Goal: Transaction & Acquisition: Book appointment/travel/reservation

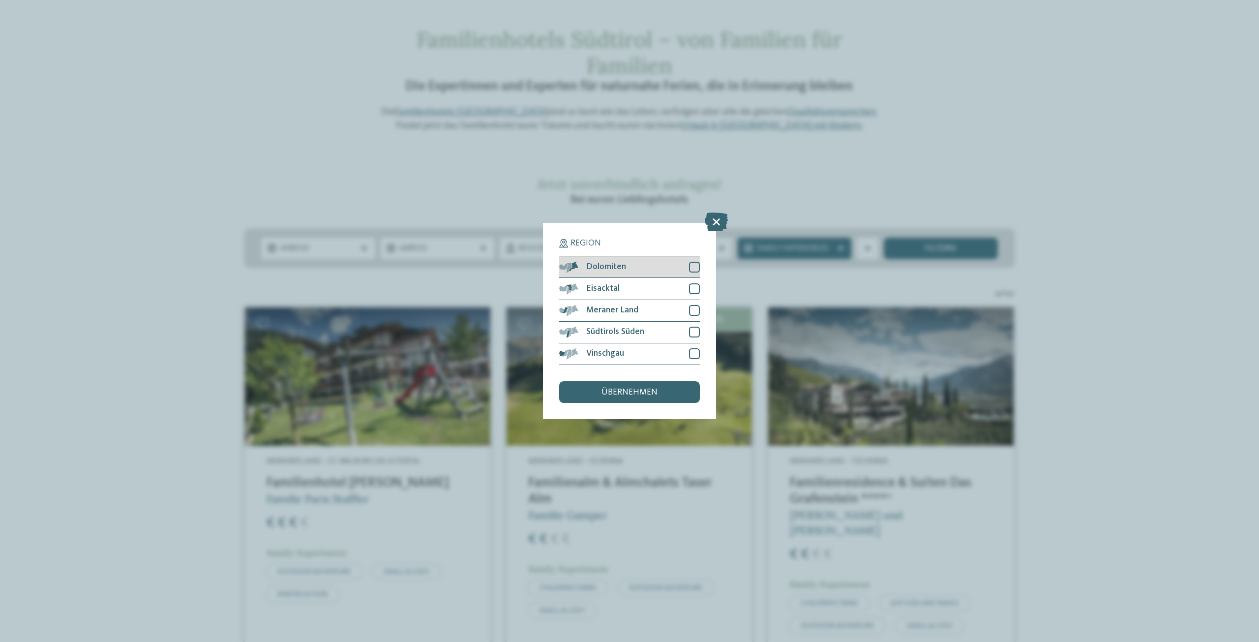
click at [688, 263] on div "Dolomiten" at bounding box center [629, 267] width 141 height 22
click at [694, 330] on div at bounding box center [694, 331] width 11 height 11
click at [696, 307] on div at bounding box center [694, 310] width 11 height 11
click at [697, 290] on div at bounding box center [694, 288] width 11 height 11
click at [697, 290] on icon at bounding box center [694, 288] width 7 height 6
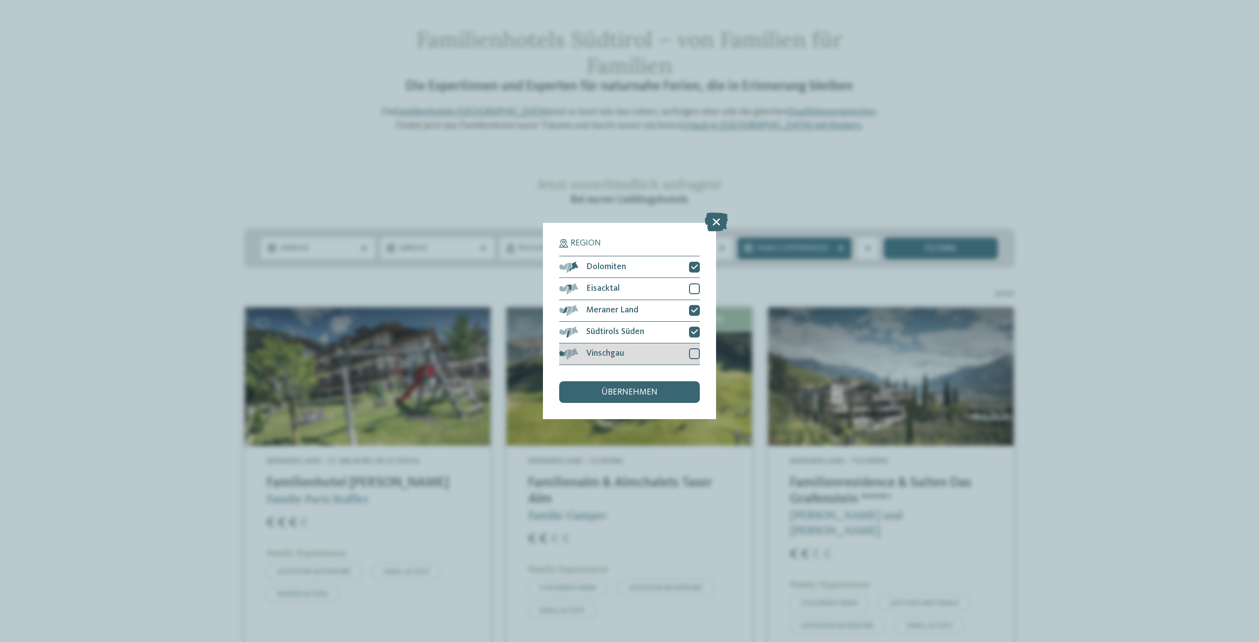
click at [693, 350] on div at bounding box center [694, 353] width 11 height 11
click at [0, 0] on icon at bounding box center [0, 0] width 0 height 0
click at [692, 288] on div at bounding box center [694, 288] width 11 height 11
click at [0, 0] on icon at bounding box center [0, 0] width 0 height 0
click at [696, 290] on div at bounding box center [694, 288] width 11 height 11
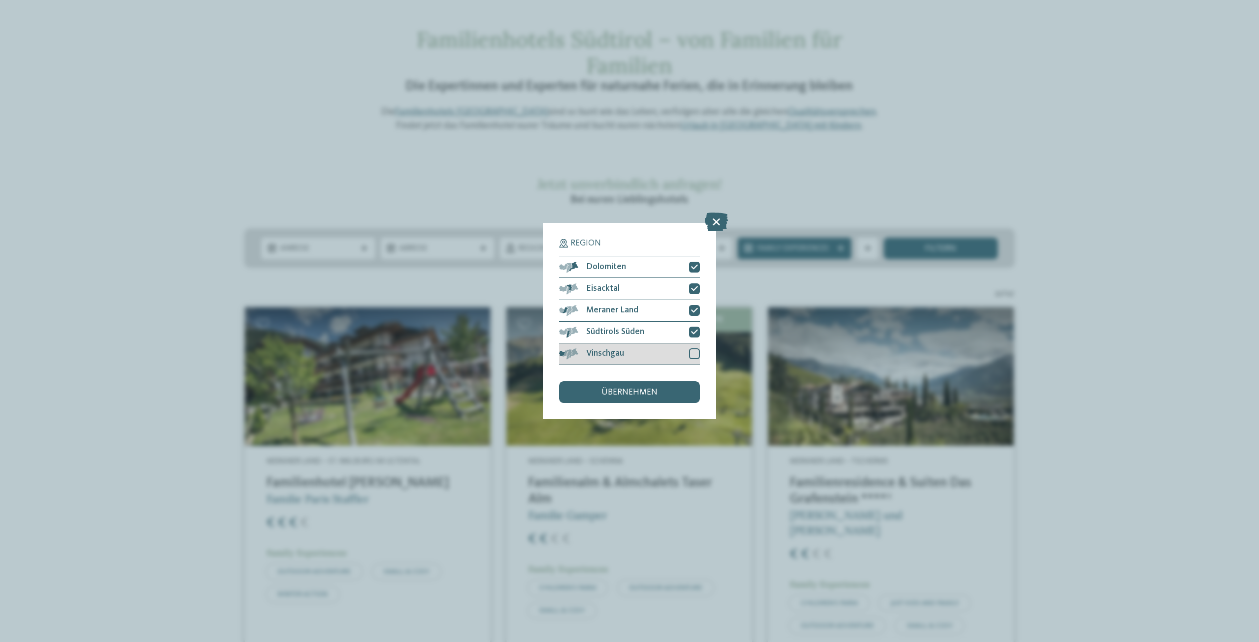
click at [696, 358] on div at bounding box center [694, 353] width 11 height 11
click at [663, 398] on div "übernehmen" at bounding box center [629, 392] width 141 height 22
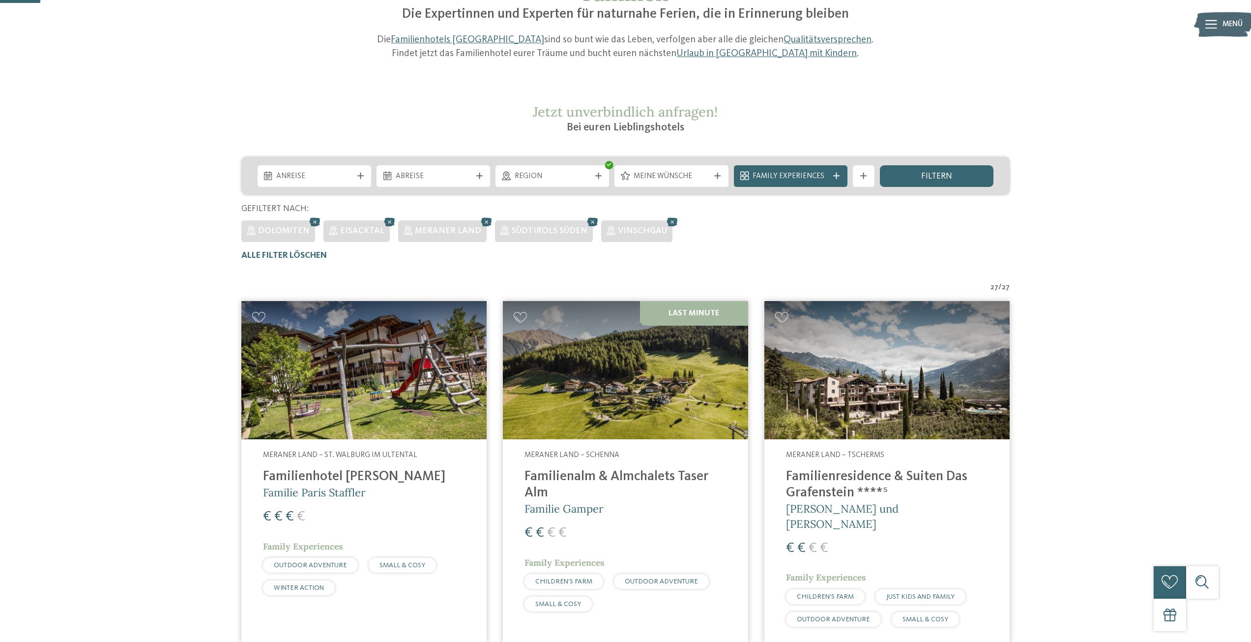
scroll to position [115, 0]
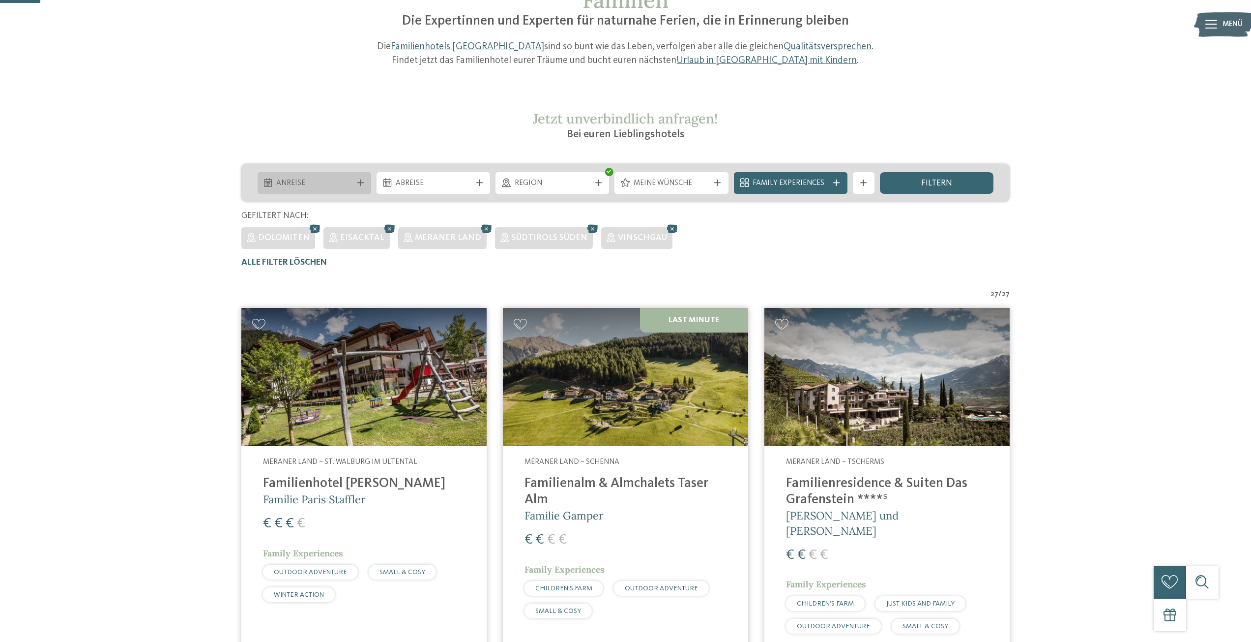
click at [319, 183] on span "Anreise" at bounding box center [314, 183] width 76 height 11
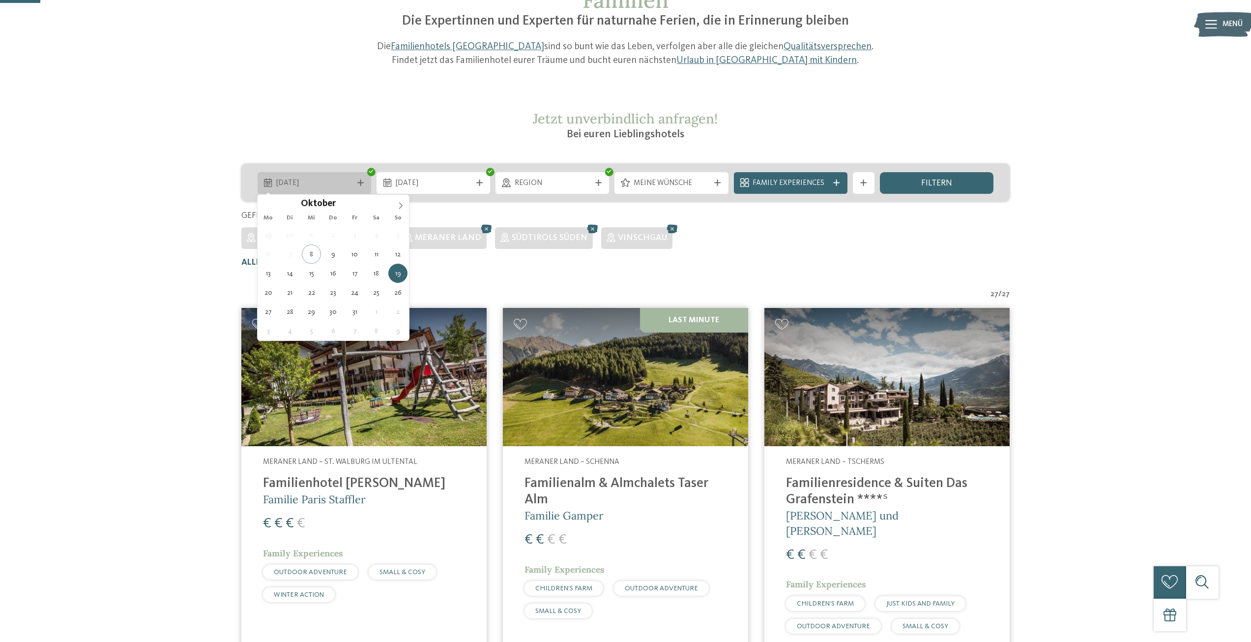
click at [338, 184] on span "19.10.2025" at bounding box center [314, 183] width 76 height 11
type div "[DATE]"
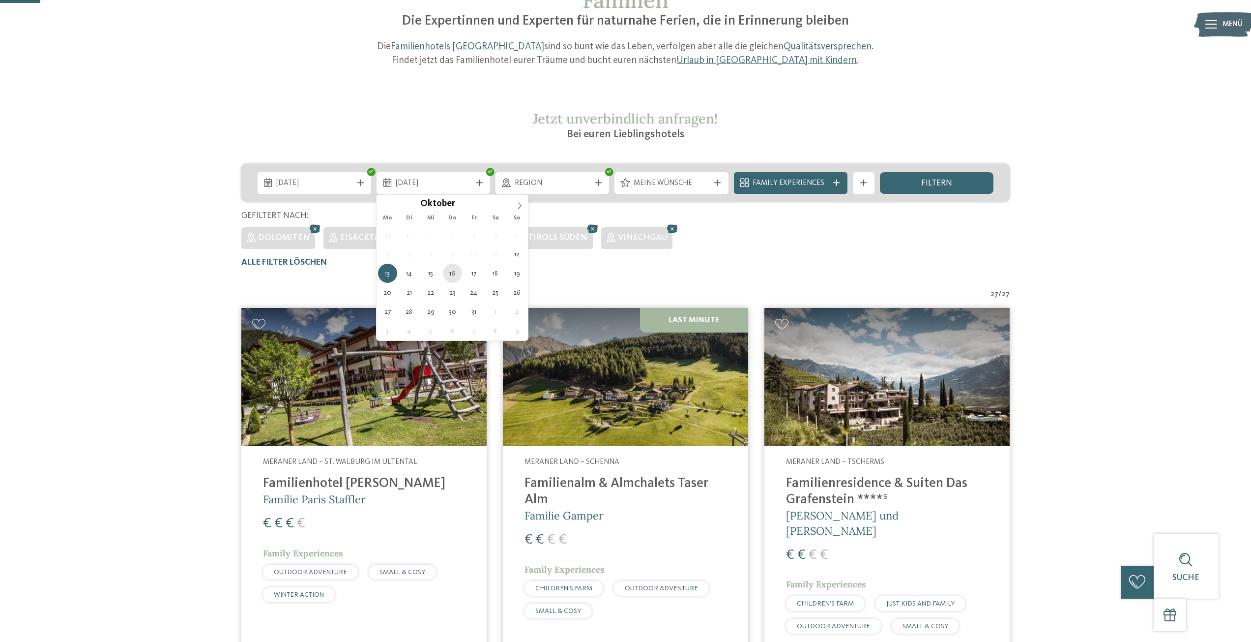
type div "[DATE]"
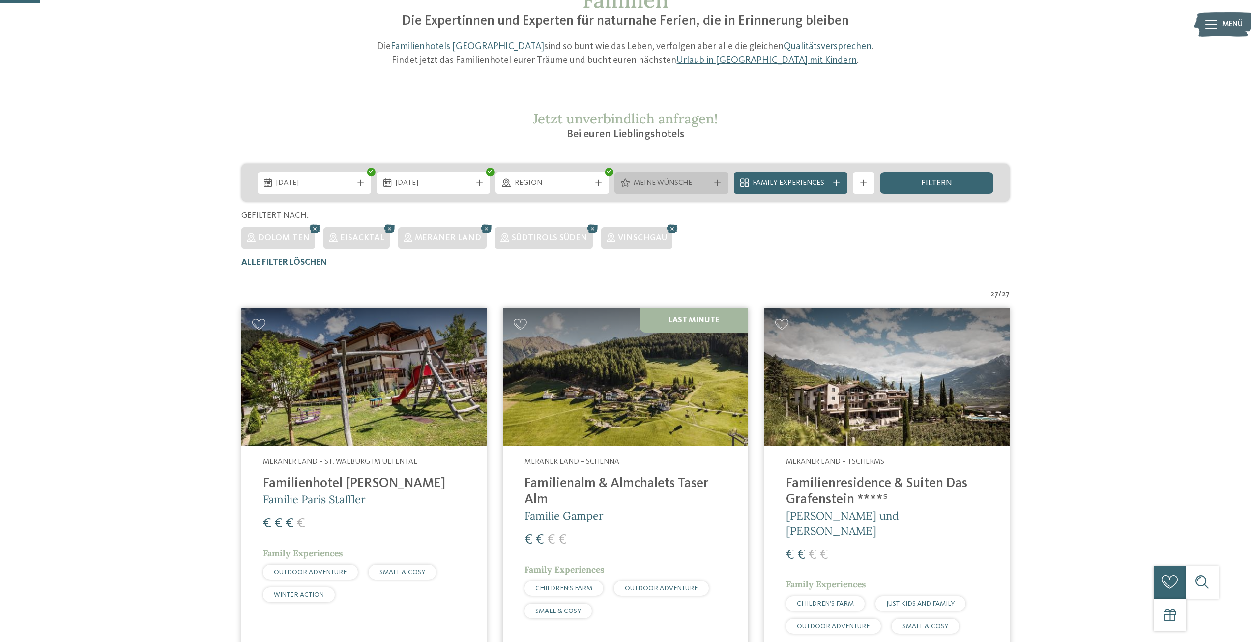
click at [697, 182] on span "Meine Wünsche" at bounding box center [672, 183] width 76 height 11
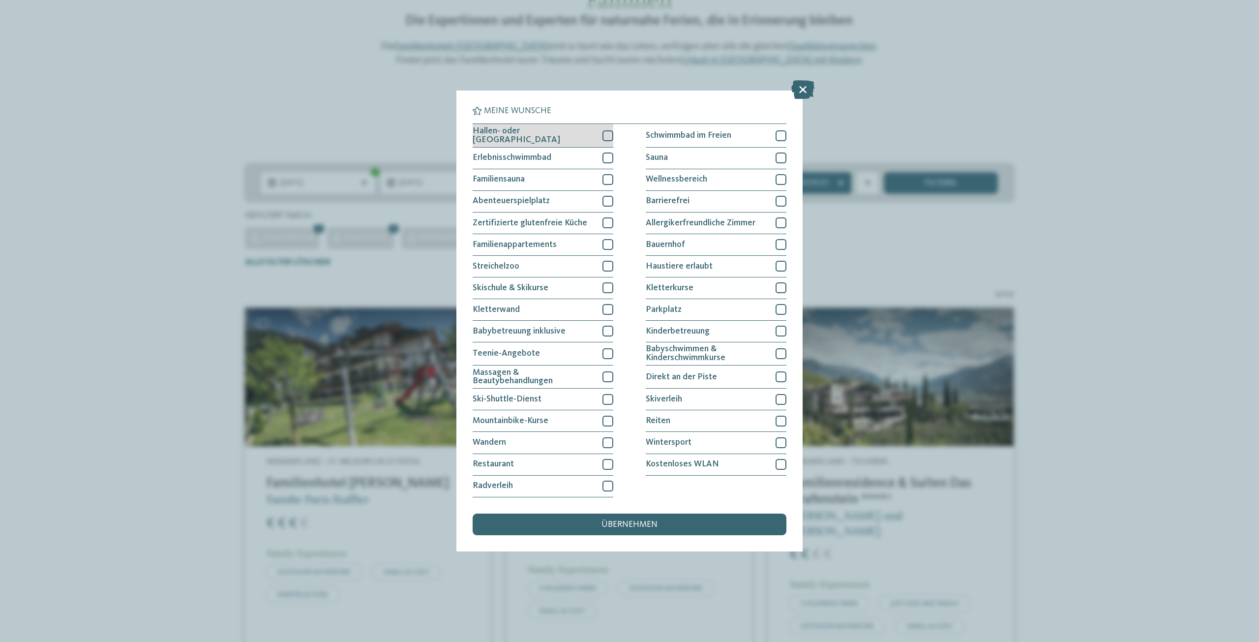
click at [608, 137] on div at bounding box center [607, 135] width 11 height 11
click at [609, 156] on div at bounding box center [607, 157] width 11 height 11
click at [781, 135] on div at bounding box center [780, 135] width 11 height 11
click at [610, 441] on div at bounding box center [607, 442] width 11 height 11
click at [634, 527] on span "übernehmen" at bounding box center [629, 524] width 56 height 9
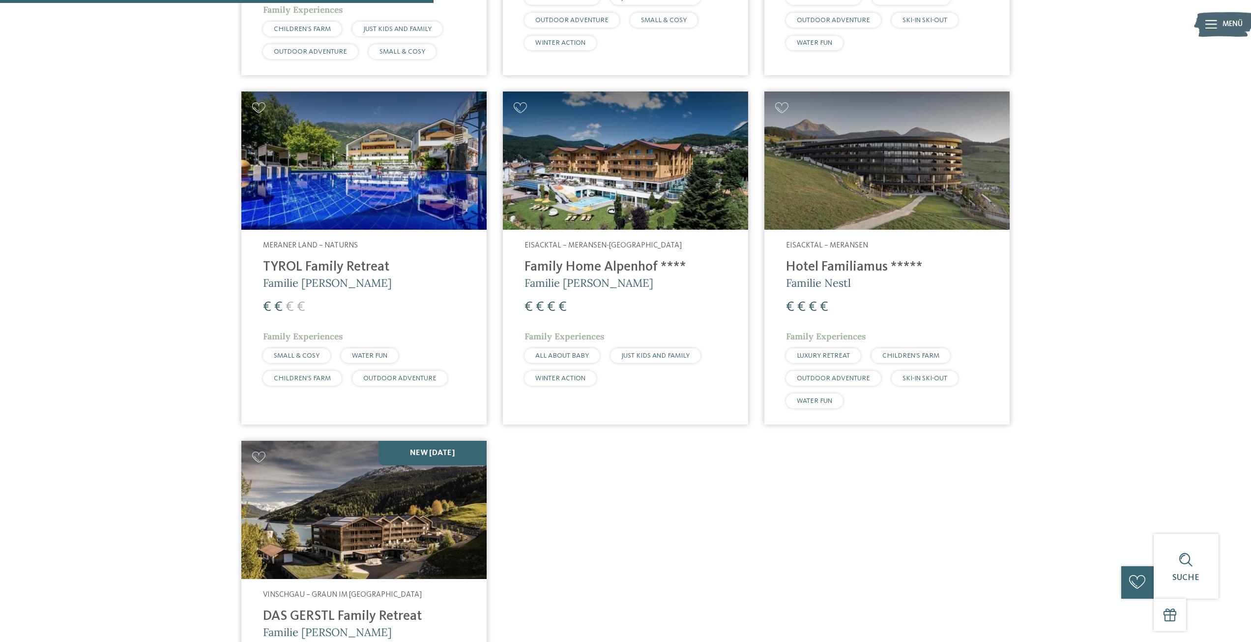
scroll to position [830, 0]
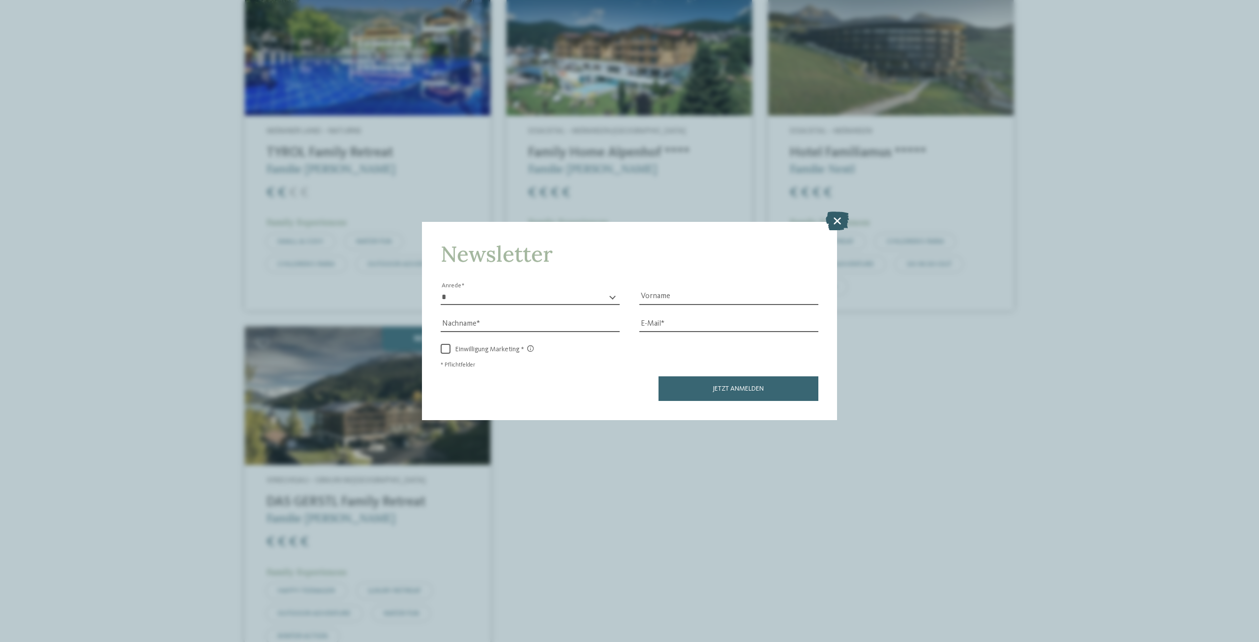
click at [837, 219] on icon at bounding box center [836, 220] width 23 height 19
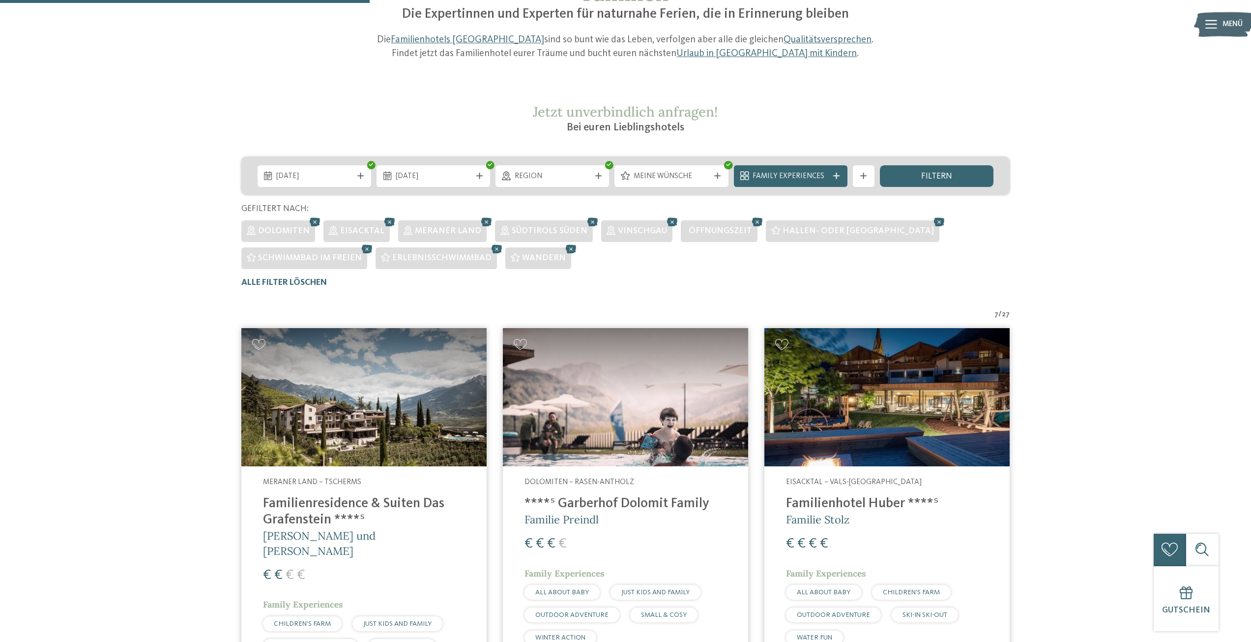
scroll to position [92, 0]
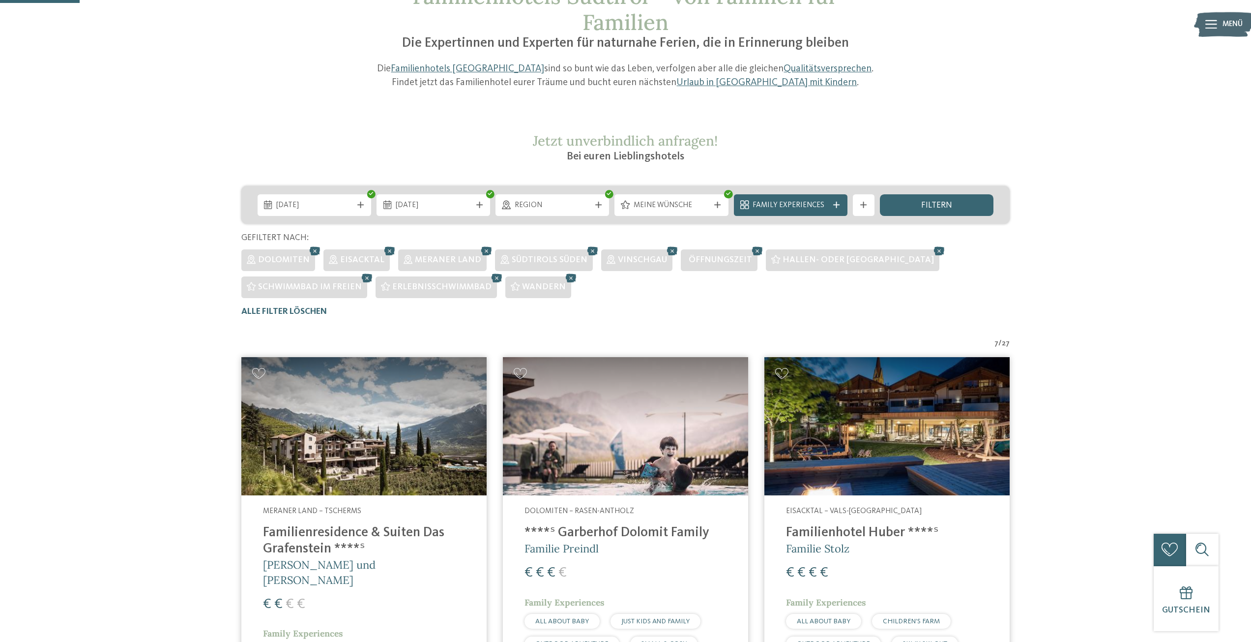
click at [356, 444] on img at bounding box center [363, 426] width 245 height 138
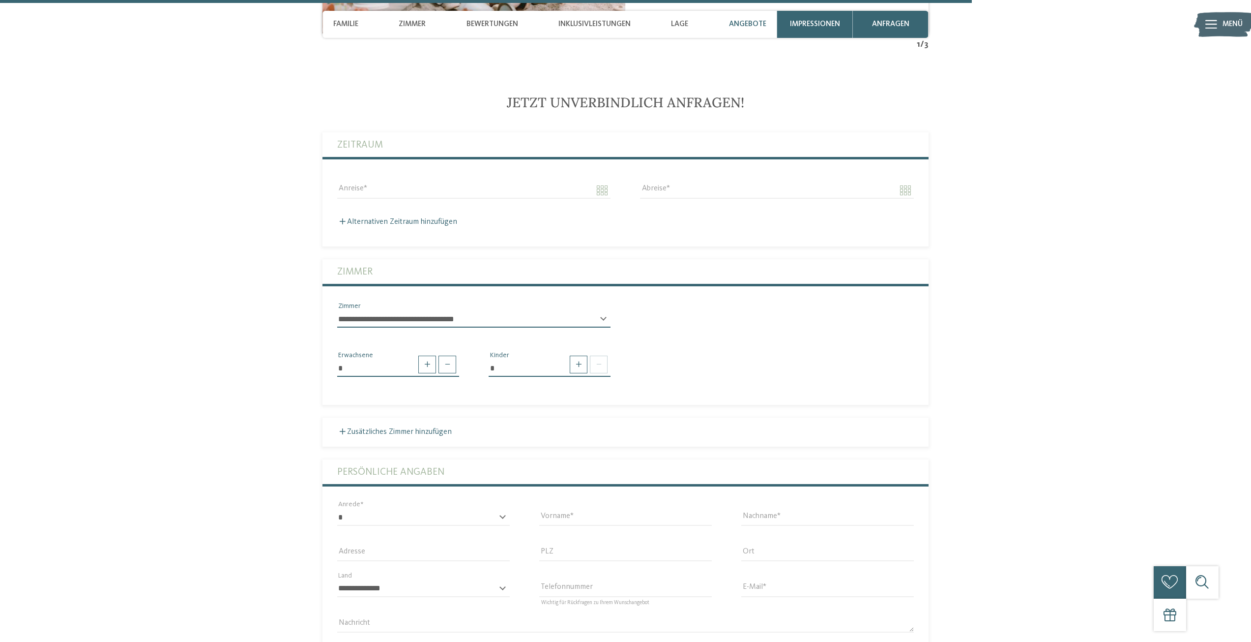
scroll to position [2606, 0]
click at [574, 356] on span at bounding box center [579, 364] width 18 height 18
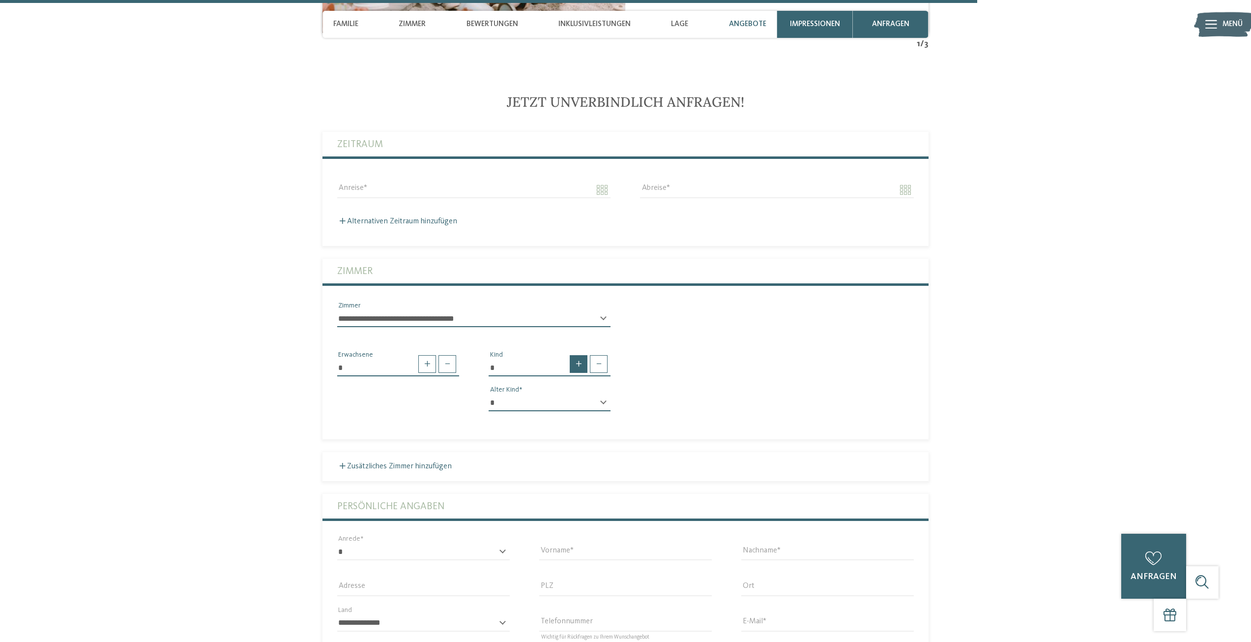
click at [576, 355] on span at bounding box center [579, 364] width 18 height 18
type input "*"
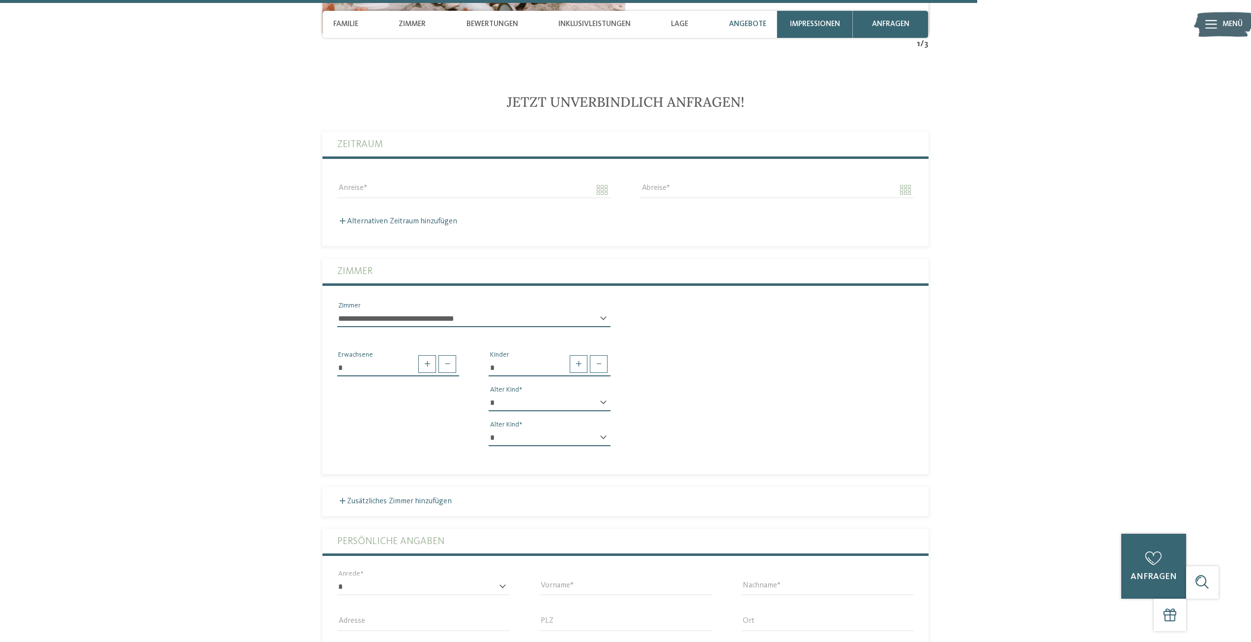
click at [587, 394] on select "* * * * * * * * * * * ** ** ** ** ** ** ** **" at bounding box center [550, 402] width 122 height 17
click at [603, 394] on div "* * * * * * * * * * * ** ** ** ** ** ** ** ** Alter Kind" at bounding box center [550, 406] width 122 height 25
click at [525, 394] on select "* * * * * * * * * * * ** ** ** ** ** ** ** **" at bounding box center [550, 402] width 122 height 17
select select "**"
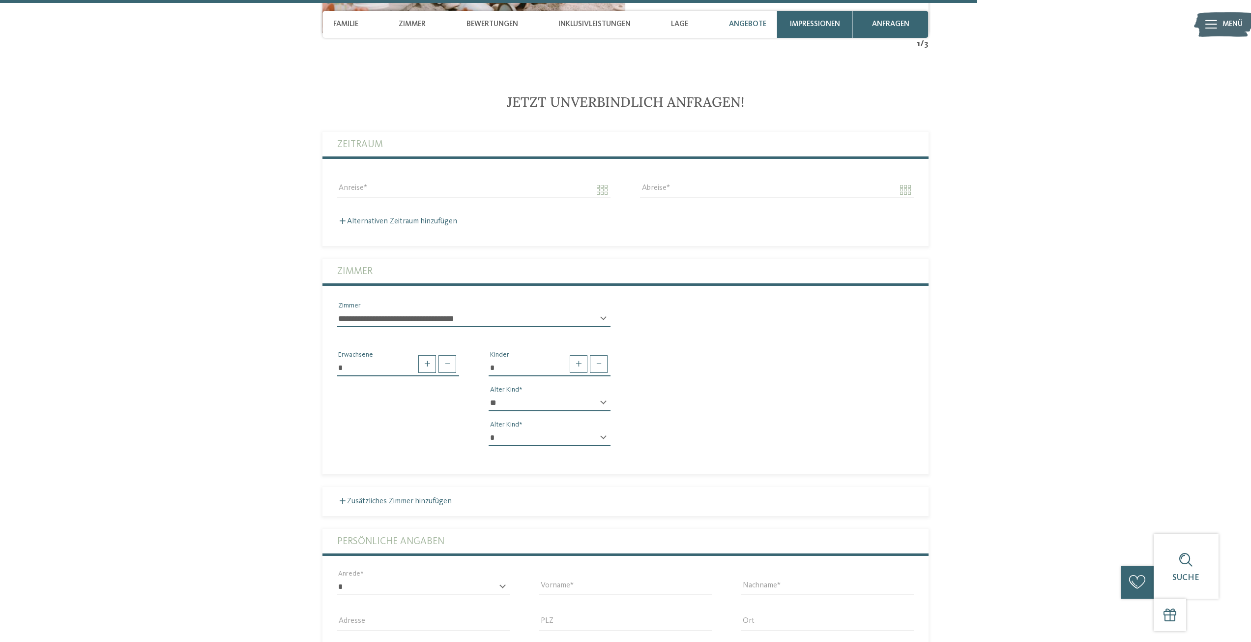
click at [489, 394] on select "* * * * * * * * * * * ** ** ** ** ** ** ** **" at bounding box center [550, 402] width 122 height 17
click at [513, 429] on select "* * * * * * * * * * * ** ** ** ** ** ** ** **" at bounding box center [550, 437] width 122 height 17
select select "**"
click at [489, 429] on select "* * * * * * * * * * * ** ** ** ** ** ** ** **" at bounding box center [550, 437] width 122 height 17
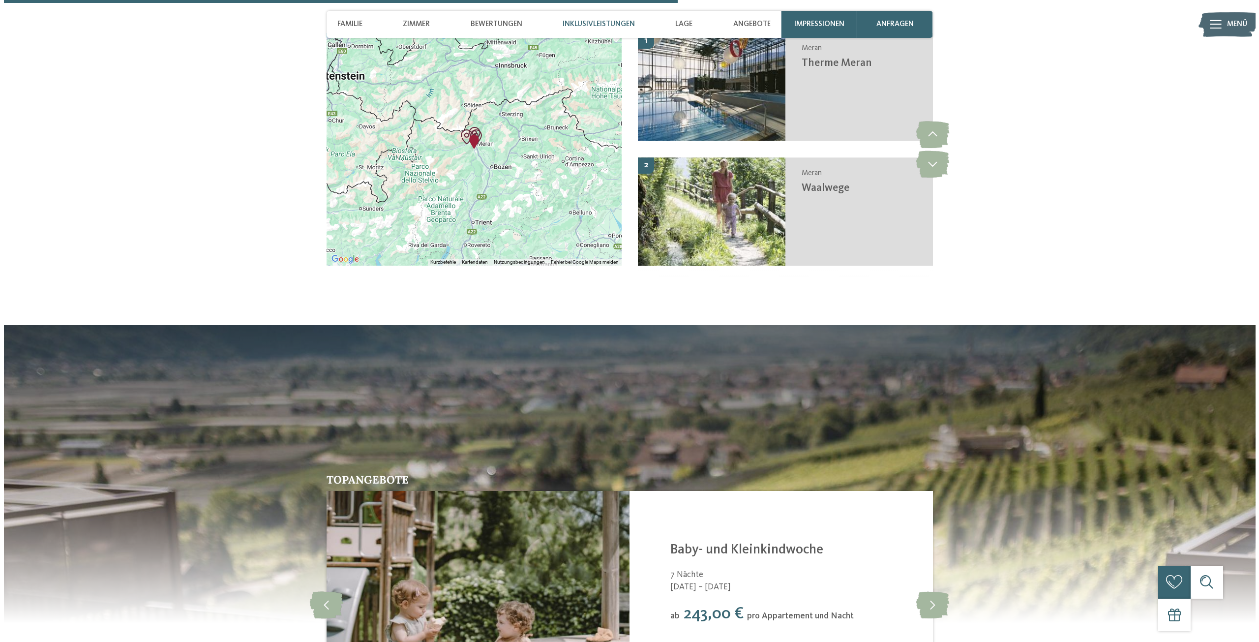
scroll to position [1819, 0]
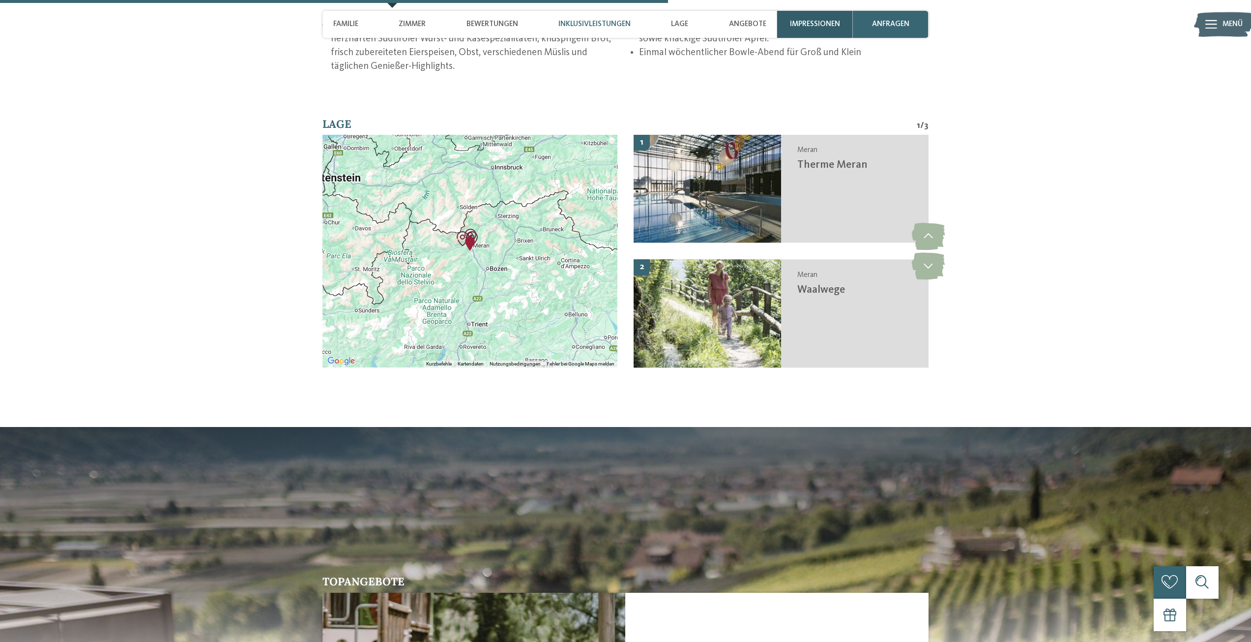
click at [818, 24] on span "Impressionen" at bounding box center [815, 24] width 50 height 9
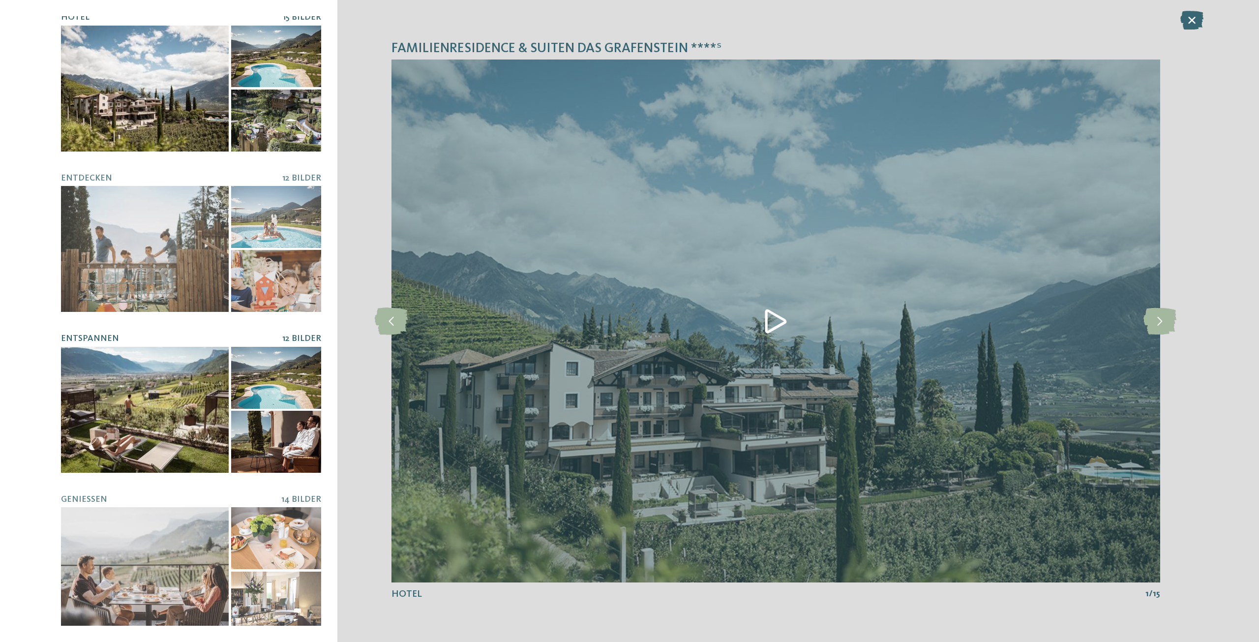
scroll to position [0, 0]
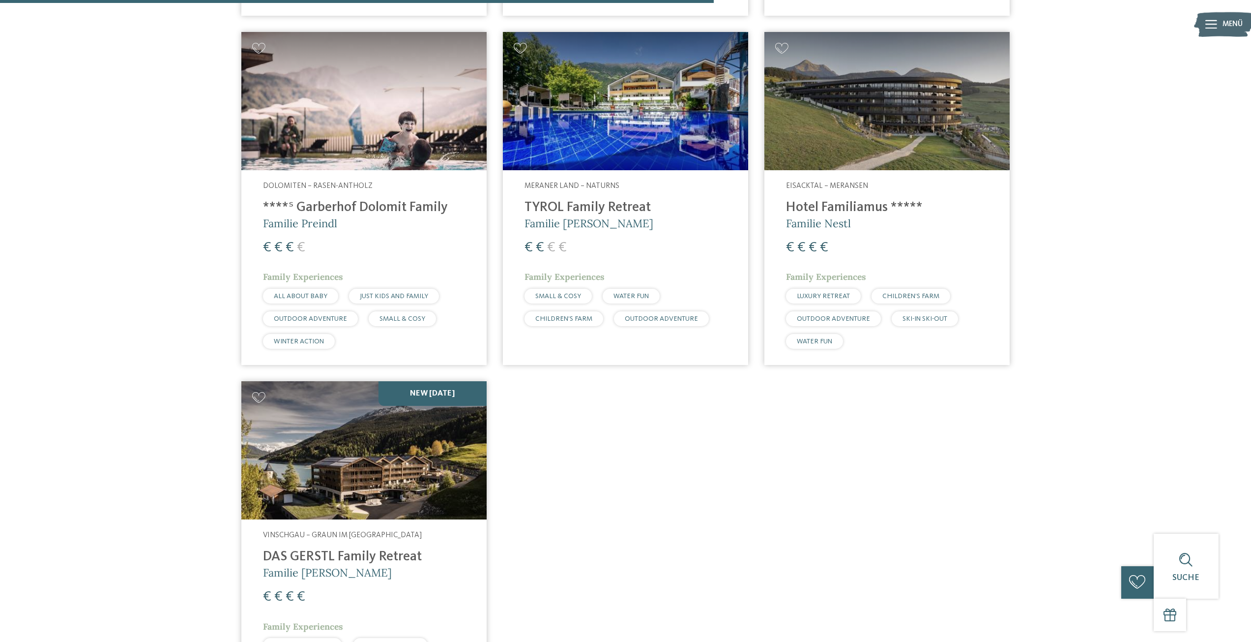
scroll to position [535, 0]
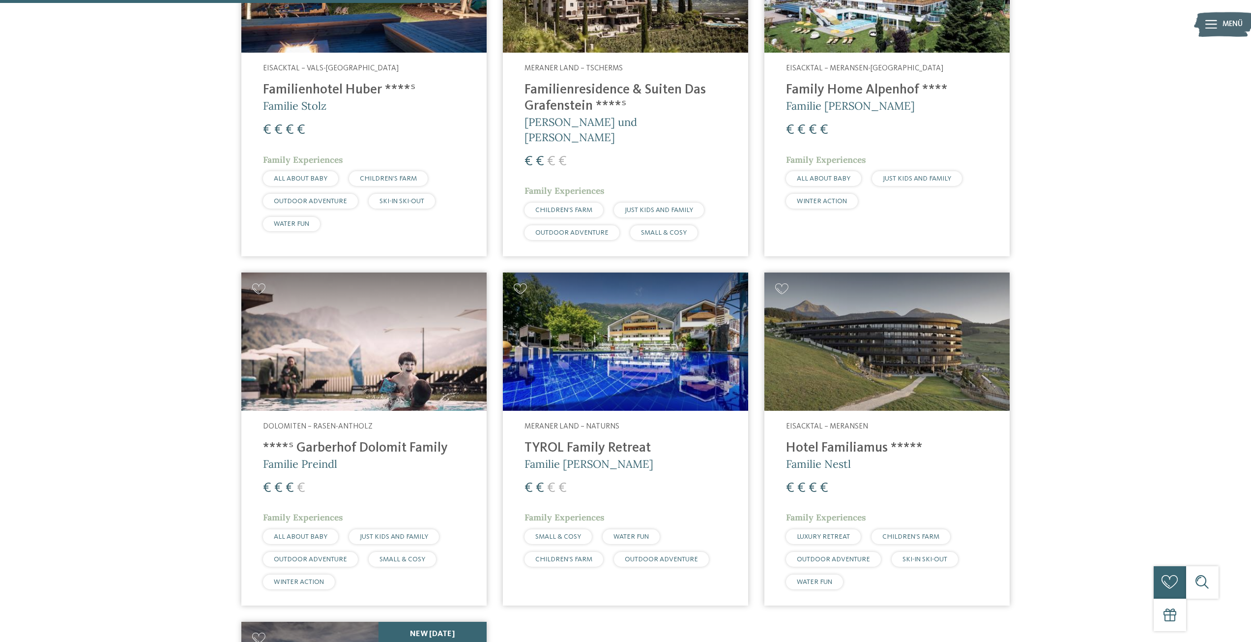
click at [372, 360] on img at bounding box center [363, 341] width 245 height 138
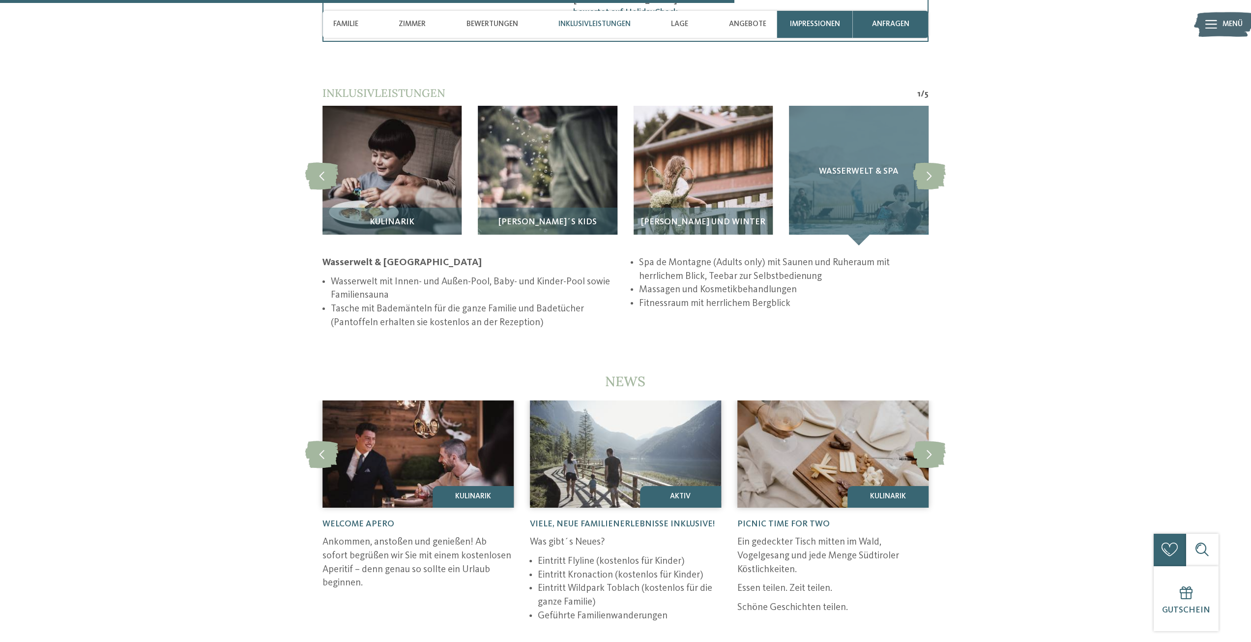
click at [833, 184] on div "Wasserwelt & Spa" at bounding box center [858, 175] width 139 height 139
click at [832, 171] on span "Wasserwelt & Spa" at bounding box center [859, 171] width 80 height 9
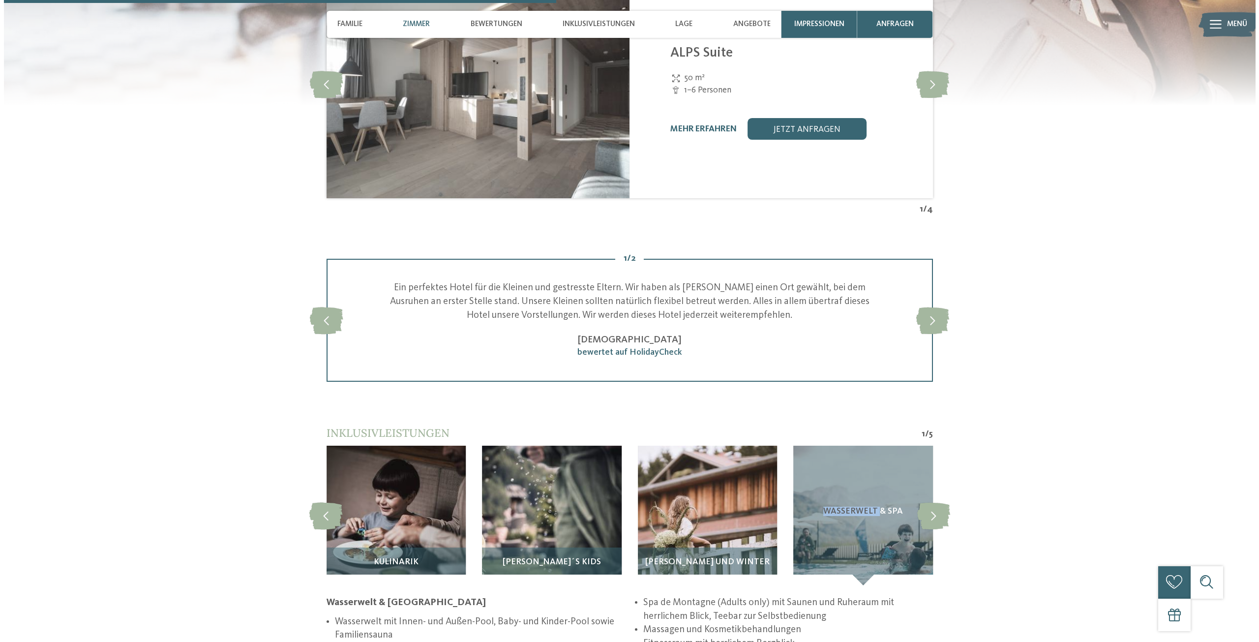
scroll to position [1827, 0]
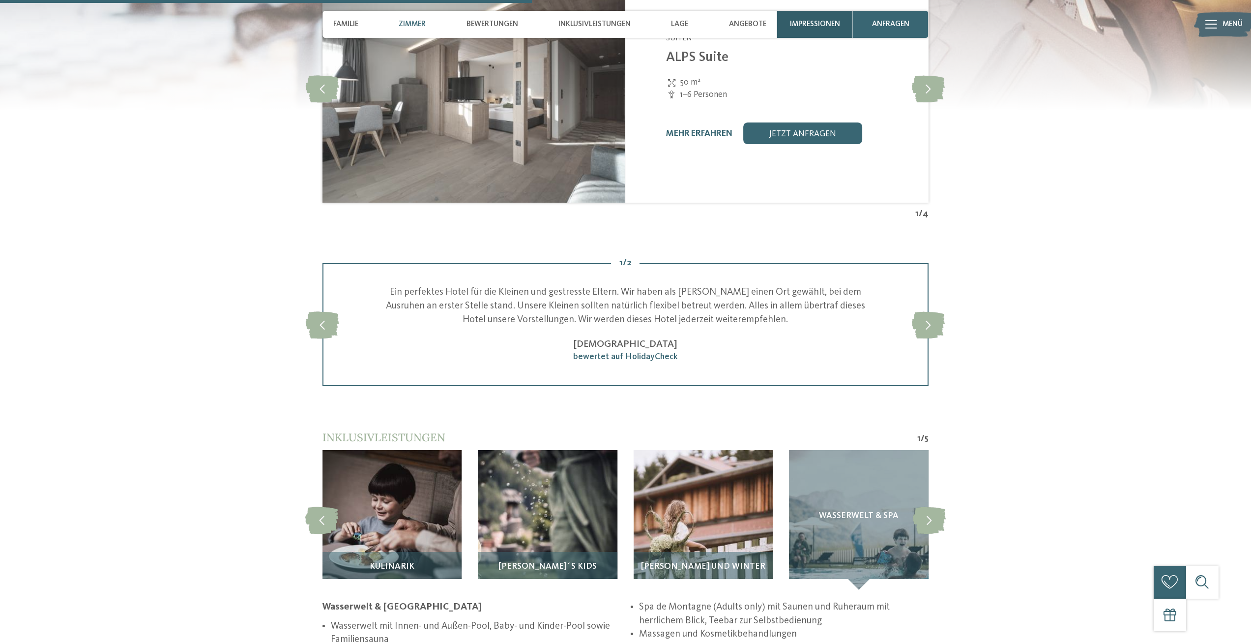
click at [810, 25] on span "Impressionen" at bounding box center [815, 24] width 50 height 9
click at [0, 0] on div "****ˢ Garberhof Dolomit Family slide 1 of 10 1 /" at bounding box center [0, 0] width 0 height 0
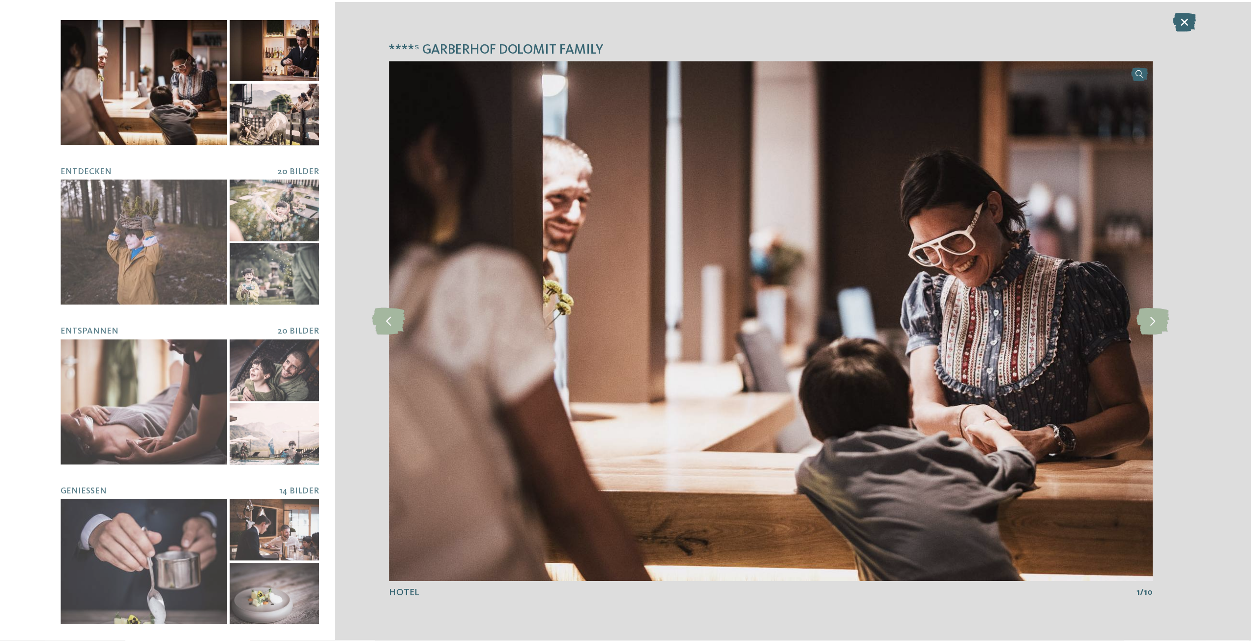
scroll to position [0, 0]
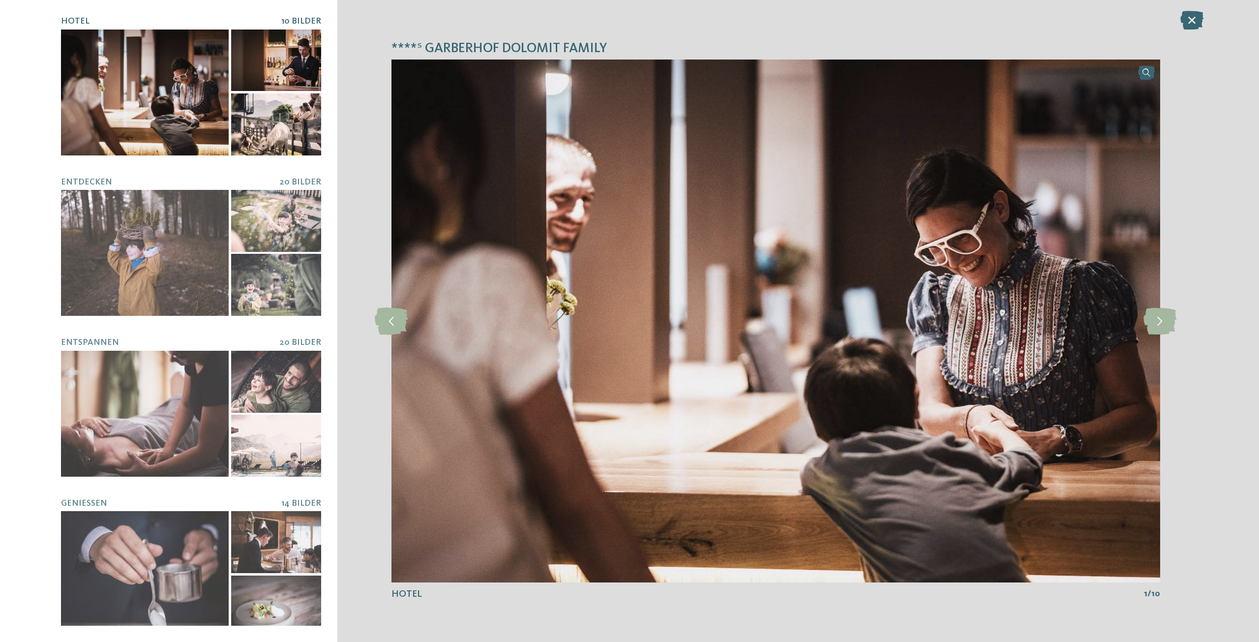
click at [149, 92] on div at bounding box center [145, 92] width 168 height 126
click at [1165, 317] on icon at bounding box center [1159, 320] width 33 height 27
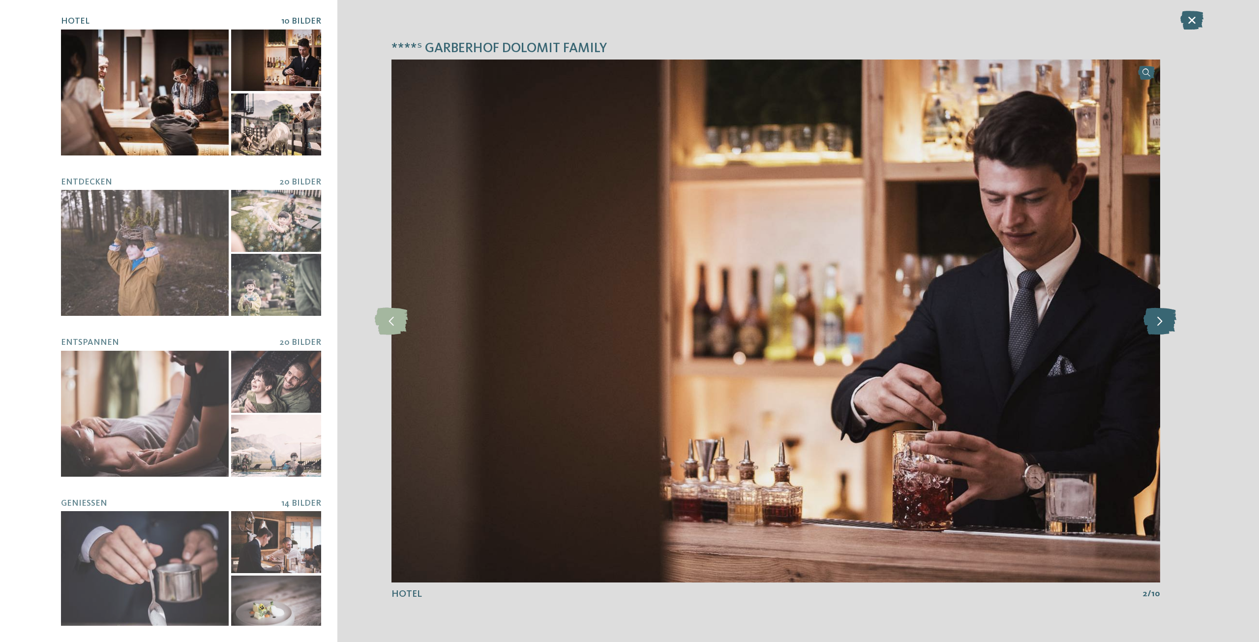
click at [1165, 317] on icon at bounding box center [1159, 320] width 33 height 27
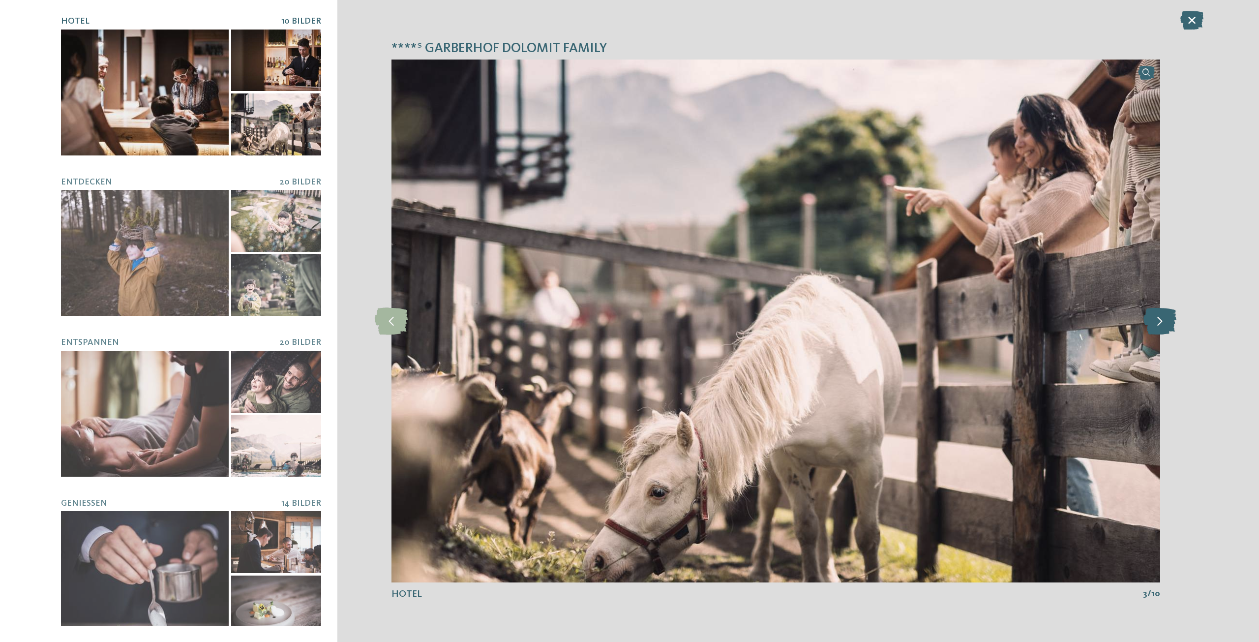
click at [1165, 317] on icon at bounding box center [1159, 320] width 33 height 27
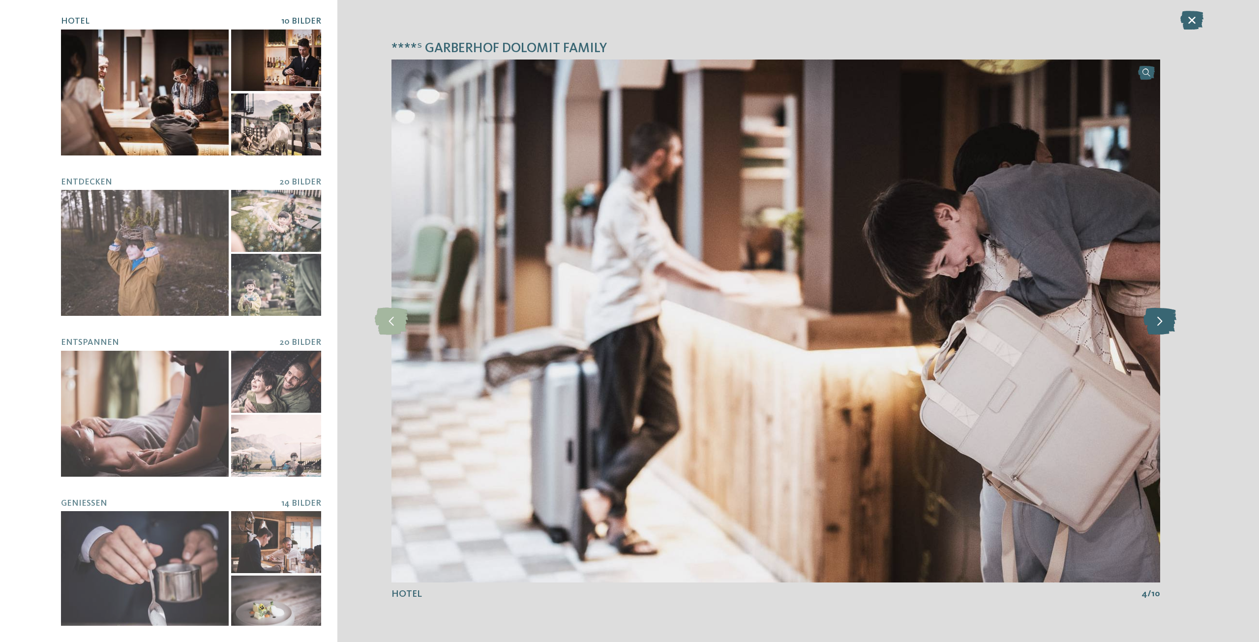
click at [1165, 317] on icon at bounding box center [1159, 320] width 33 height 27
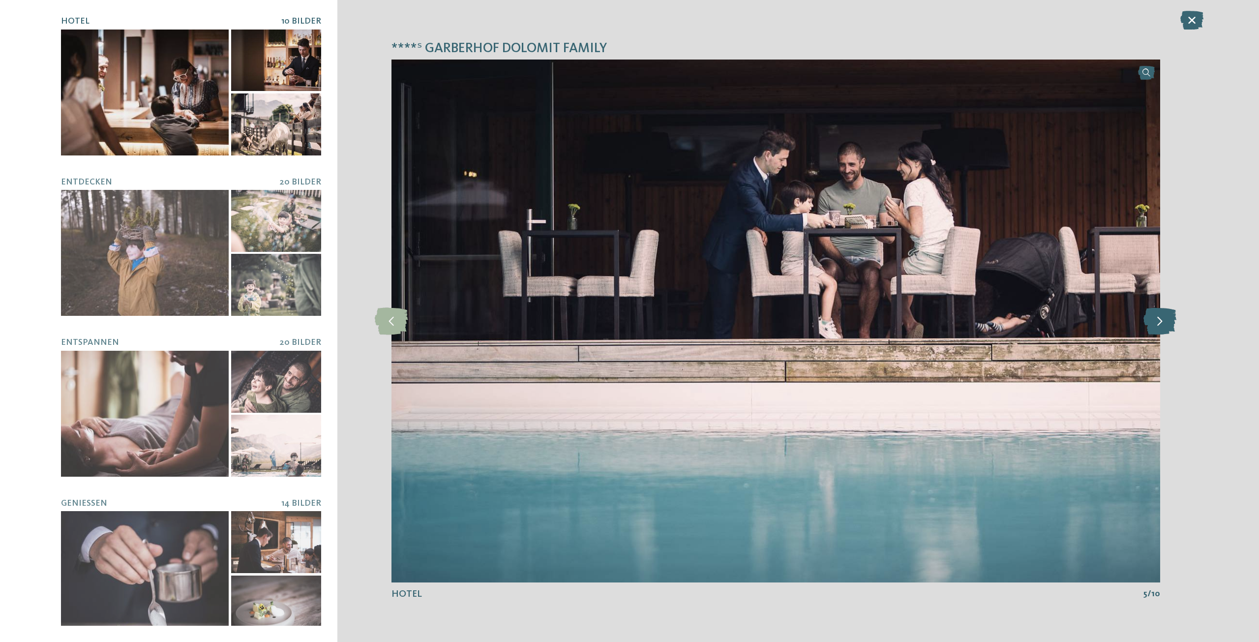
click at [1164, 317] on icon at bounding box center [1159, 320] width 33 height 27
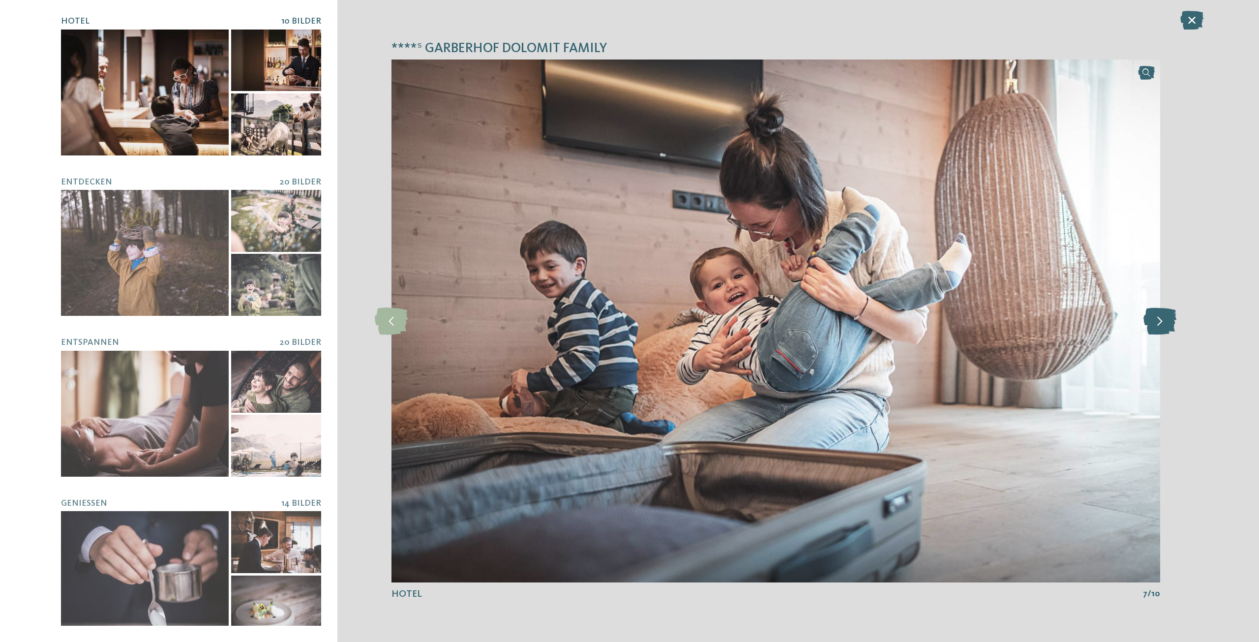
click at [1164, 317] on icon at bounding box center [1159, 320] width 33 height 27
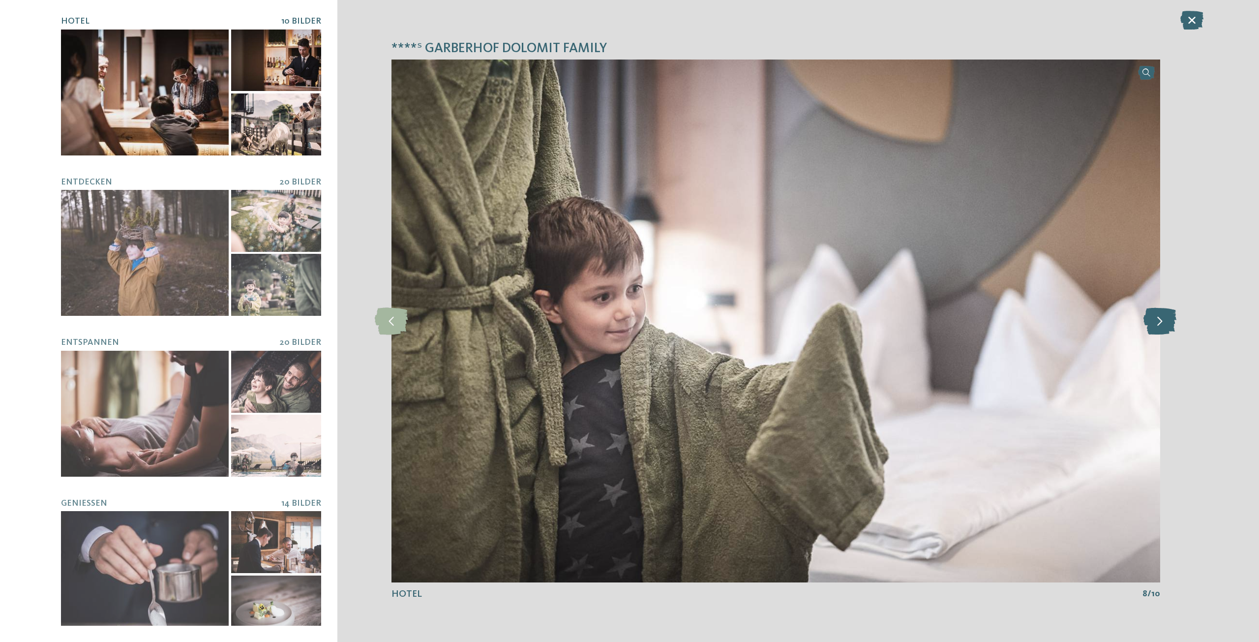
click at [1164, 317] on icon at bounding box center [1159, 320] width 33 height 27
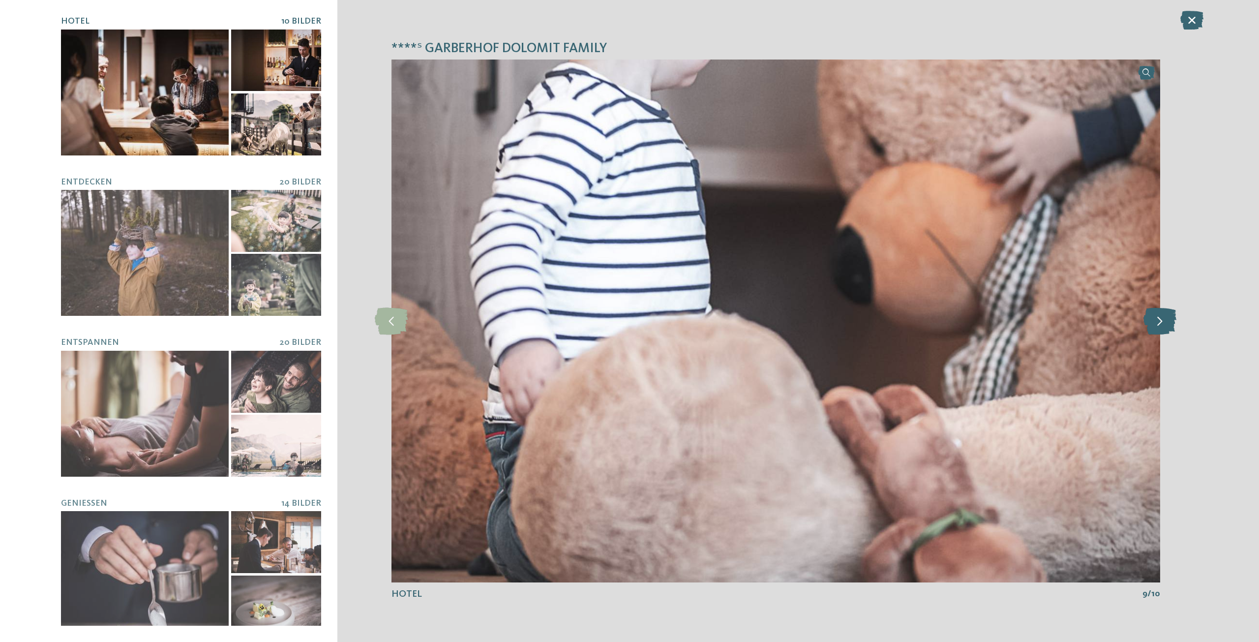
click at [1164, 317] on icon at bounding box center [1159, 320] width 33 height 27
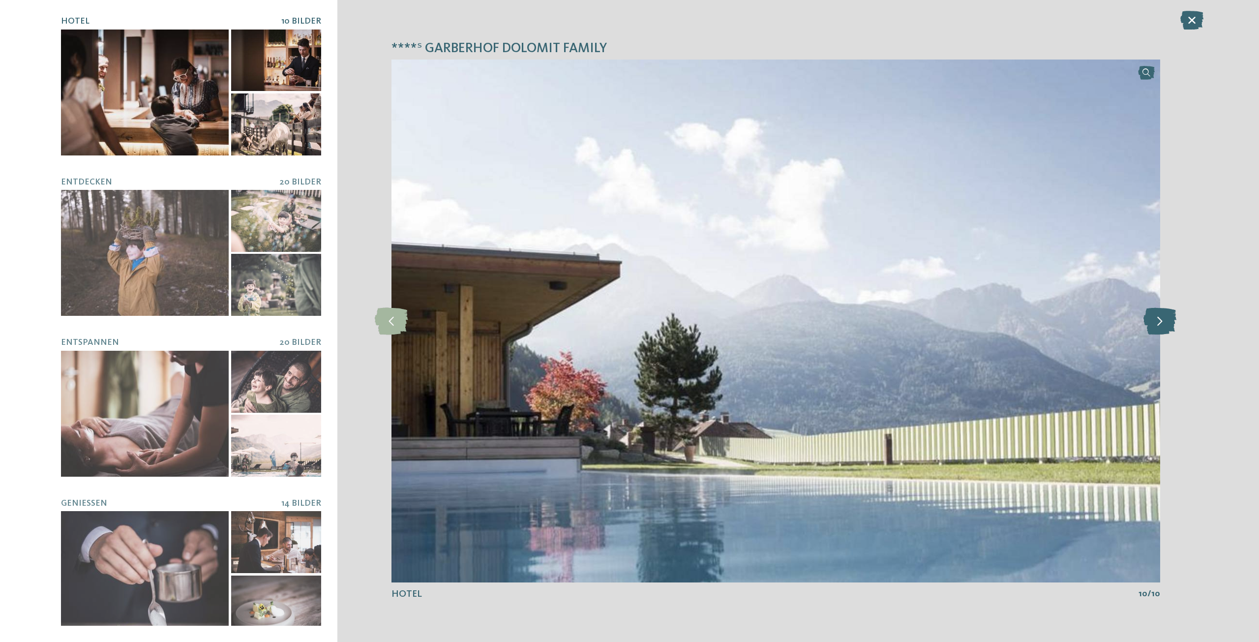
click at [1164, 317] on icon at bounding box center [1159, 320] width 33 height 27
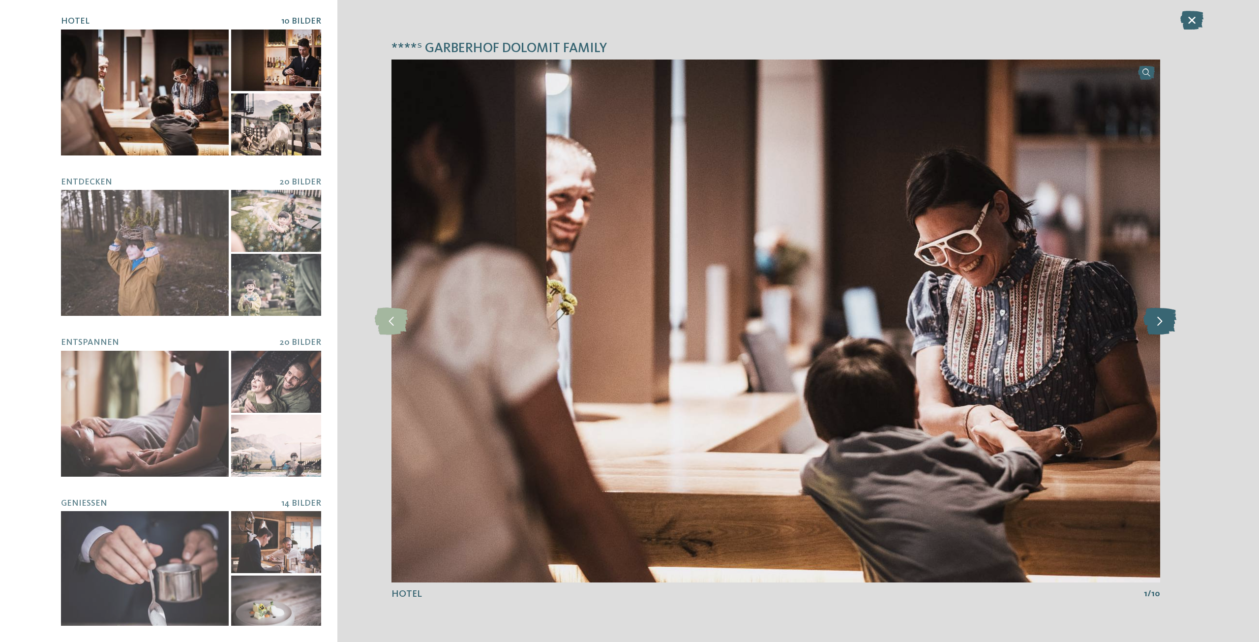
click at [1164, 317] on icon at bounding box center [1159, 320] width 33 height 27
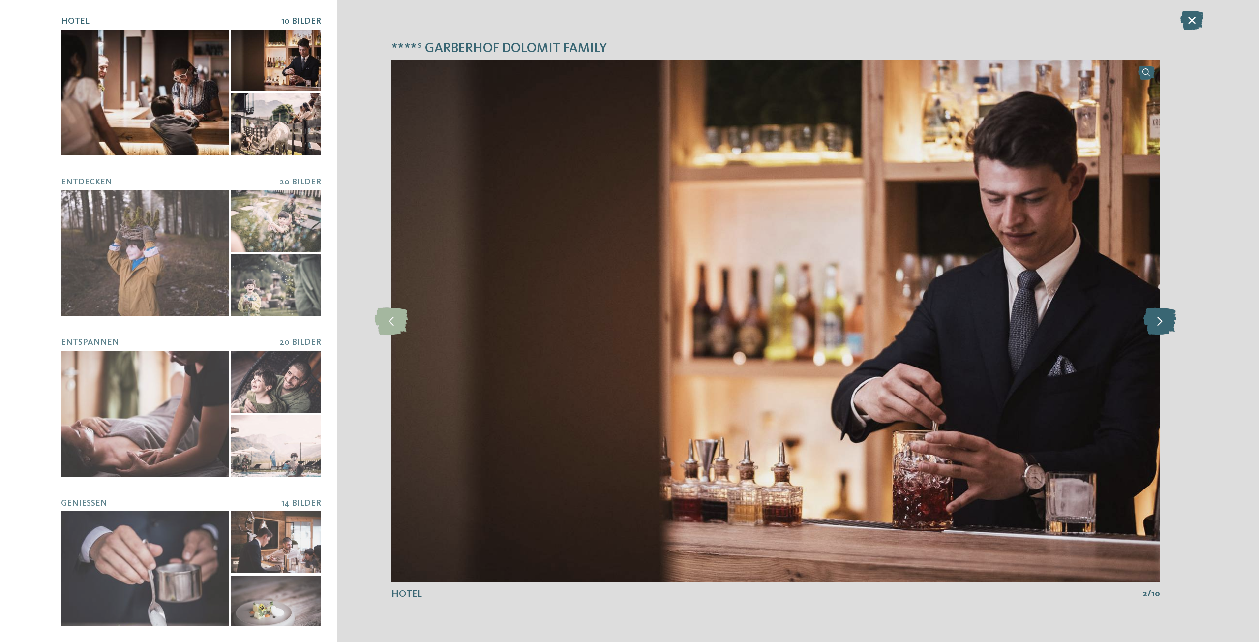
click at [1164, 317] on icon at bounding box center [1159, 320] width 33 height 27
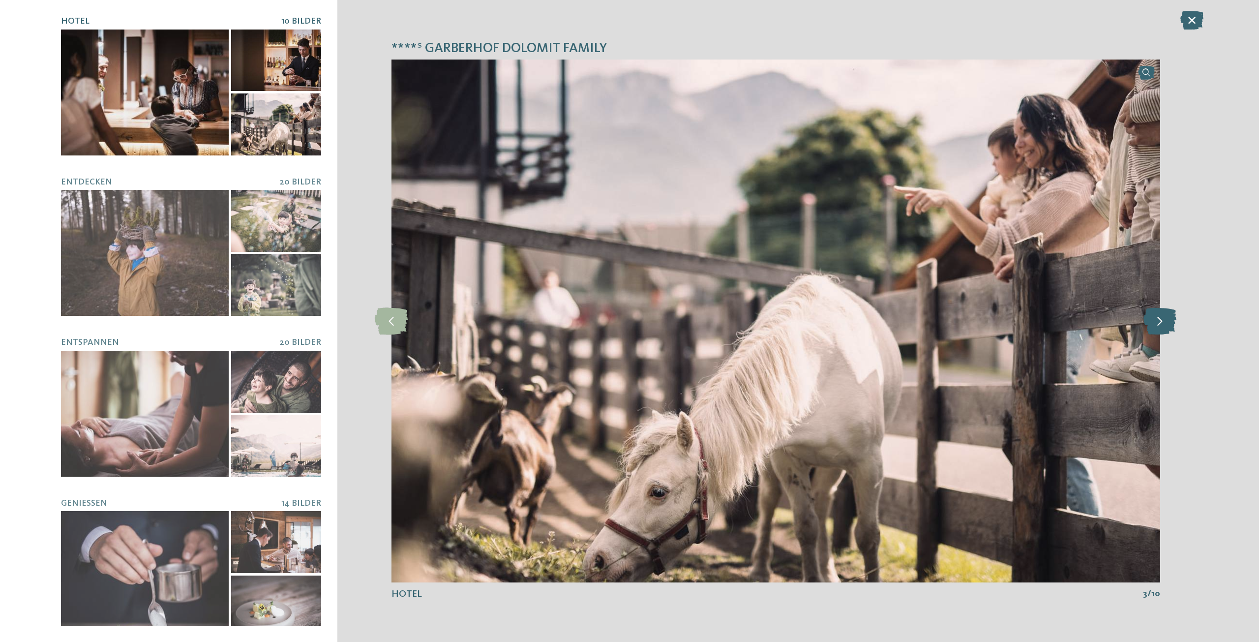
click at [1164, 317] on icon at bounding box center [1159, 320] width 33 height 27
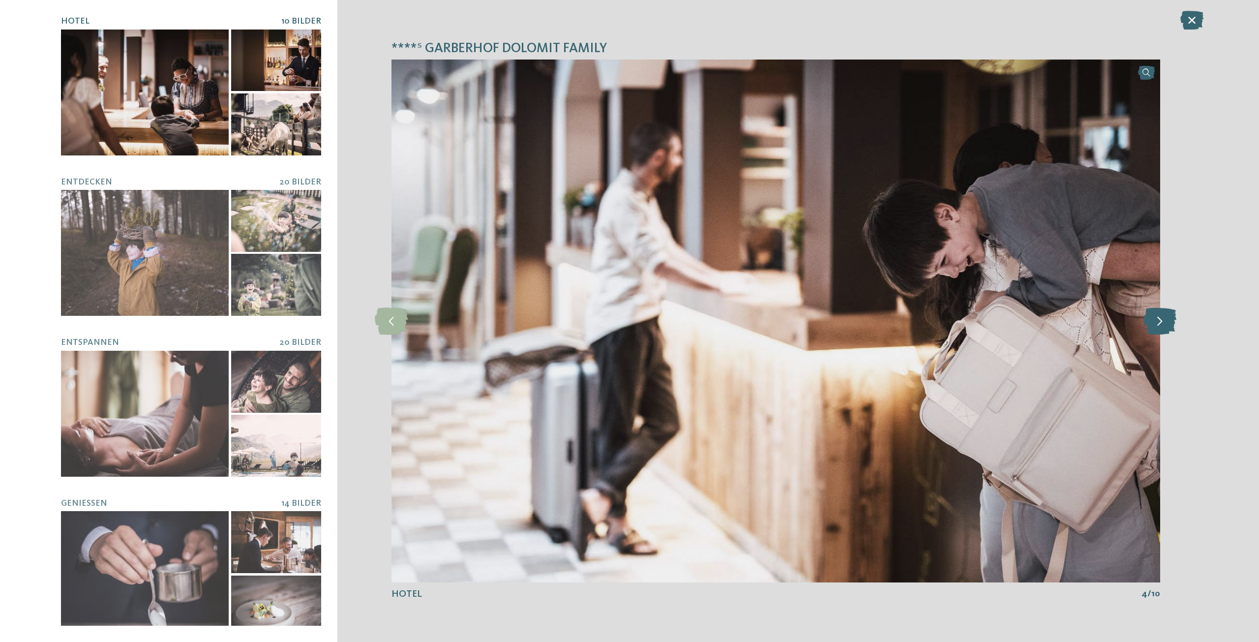
click at [1164, 317] on icon at bounding box center [1159, 320] width 33 height 27
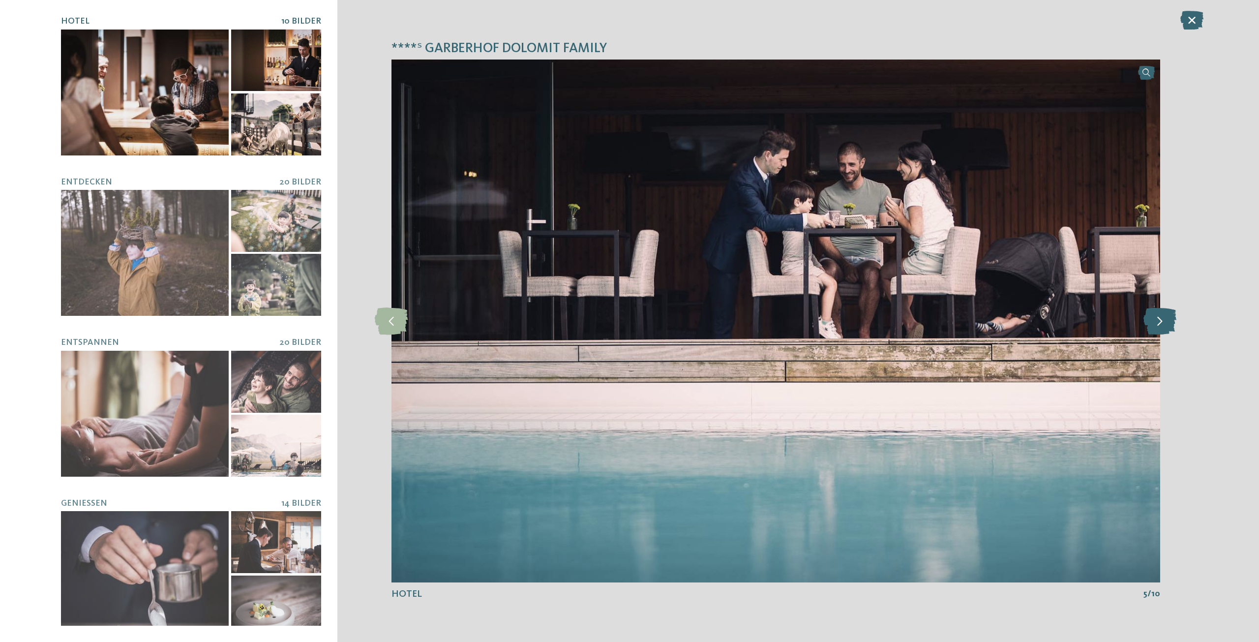
click at [1164, 317] on icon at bounding box center [1159, 320] width 33 height 27
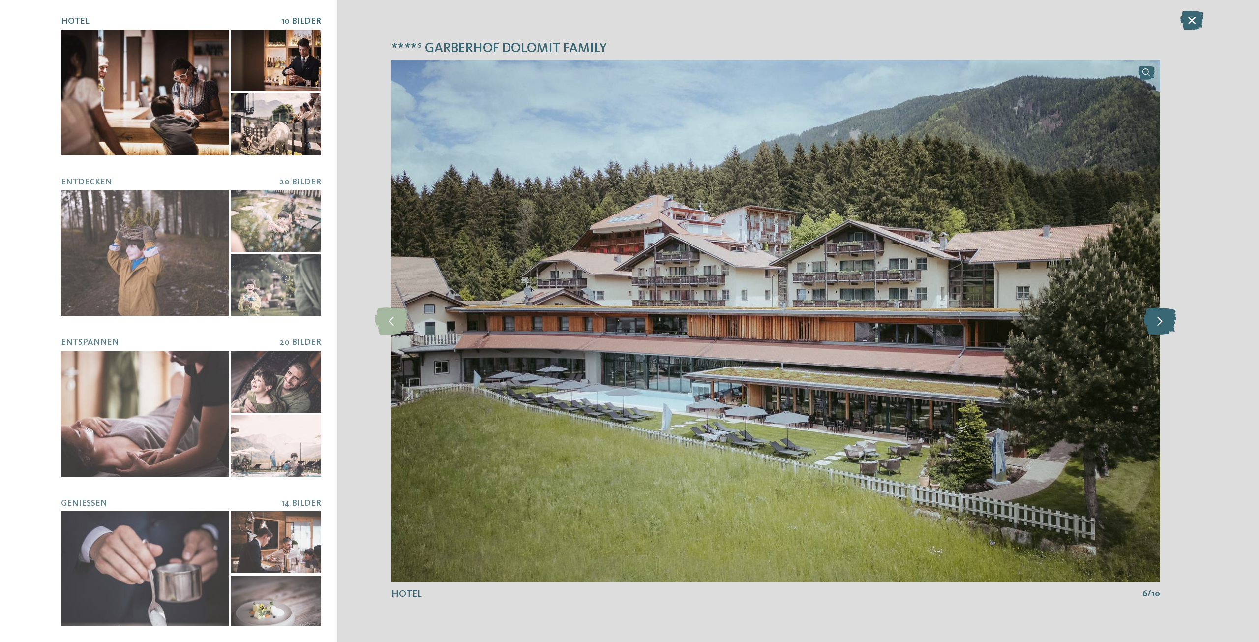
click at [1164, 317] on icon at bounding box center [1159, 320] width 33 height 27
drag, startPoint x: 1164, startPoint y: 317, endPoint x: 1139, endPoint y: 247, distance: 74.0
click at [1162, 314] on icon at bounding box center [1159, 320] width 33 height 27
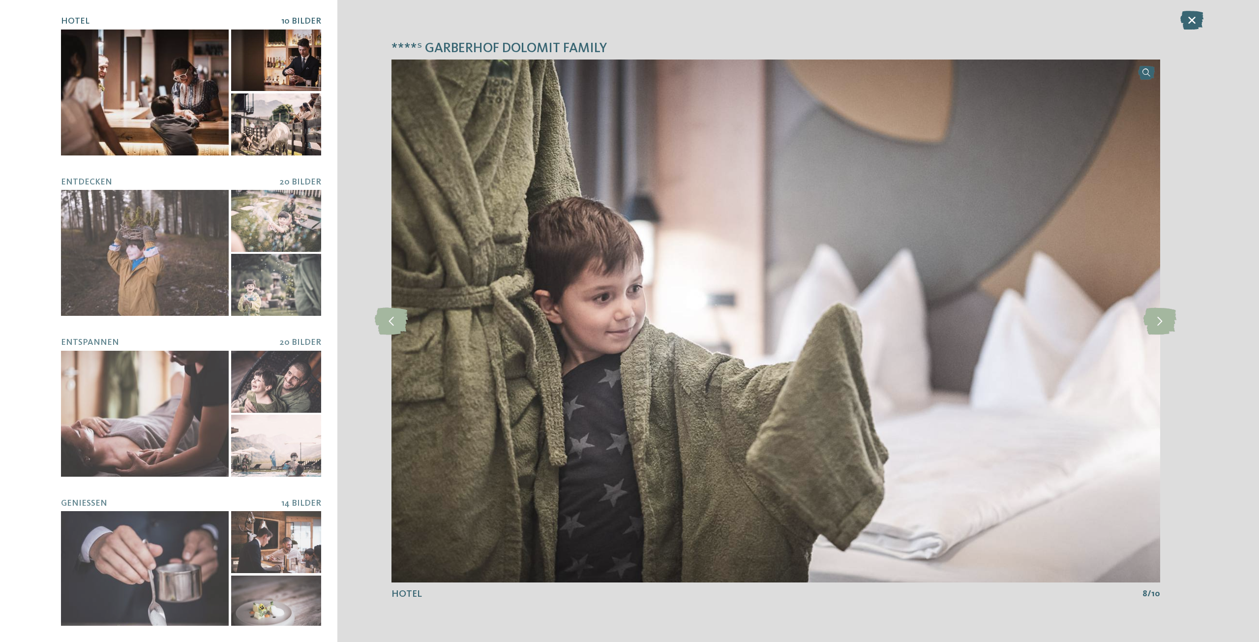
drag, startPoint x: 1188, startPoint y: 17, endPoint x: 1182, endPoint y: 19, distance: 5.6
click at [1188, 17] on icon at bounding box center [1191, 20] width 23 height 19
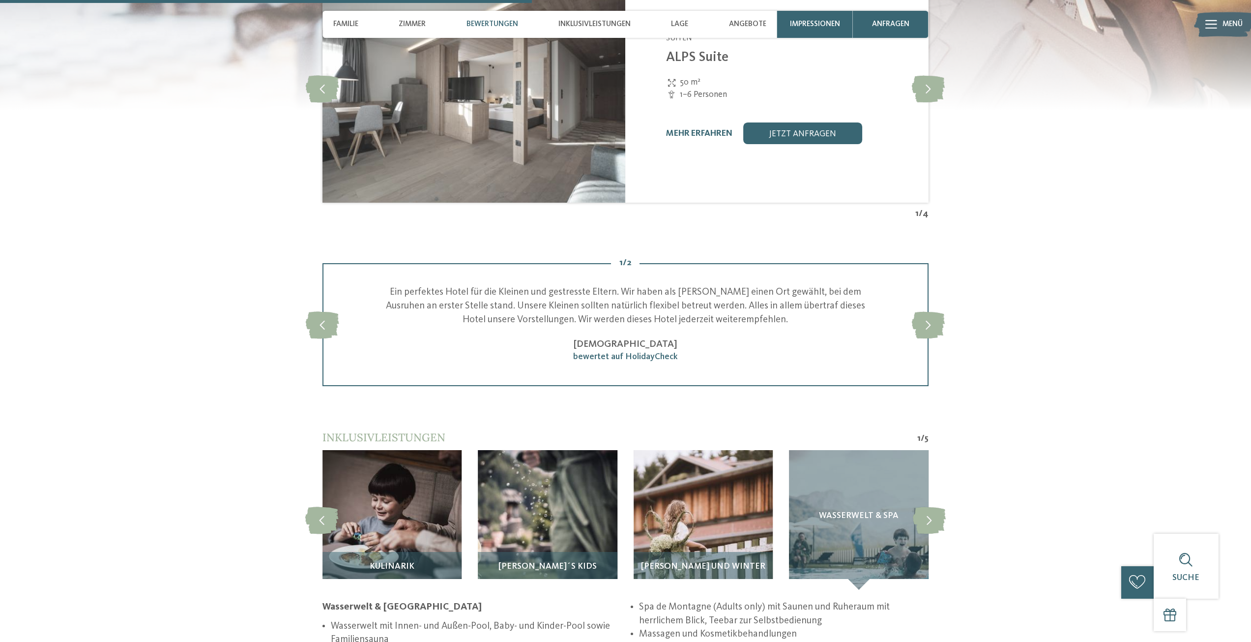
drag, startPoint x: 121, startPoint y: 137, endPoint x: 116, endPoint y: 114, distance: 23.4
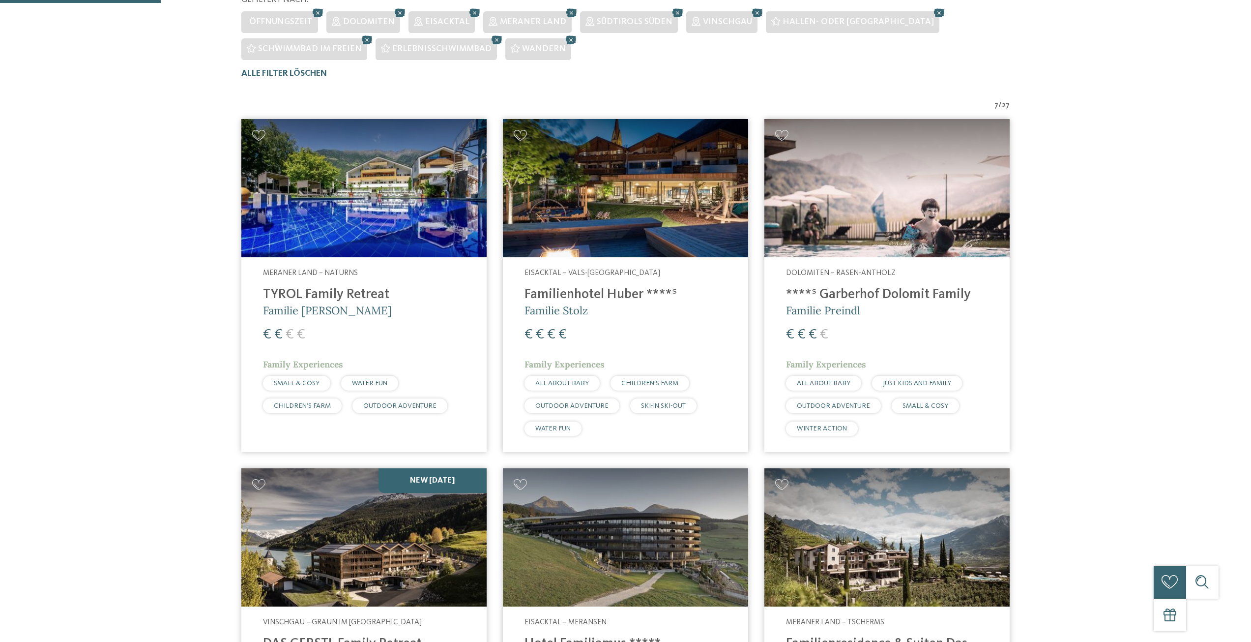
scroll to position [366, 0]
